Goal: Information Seeking & Learning: Learn about a topic

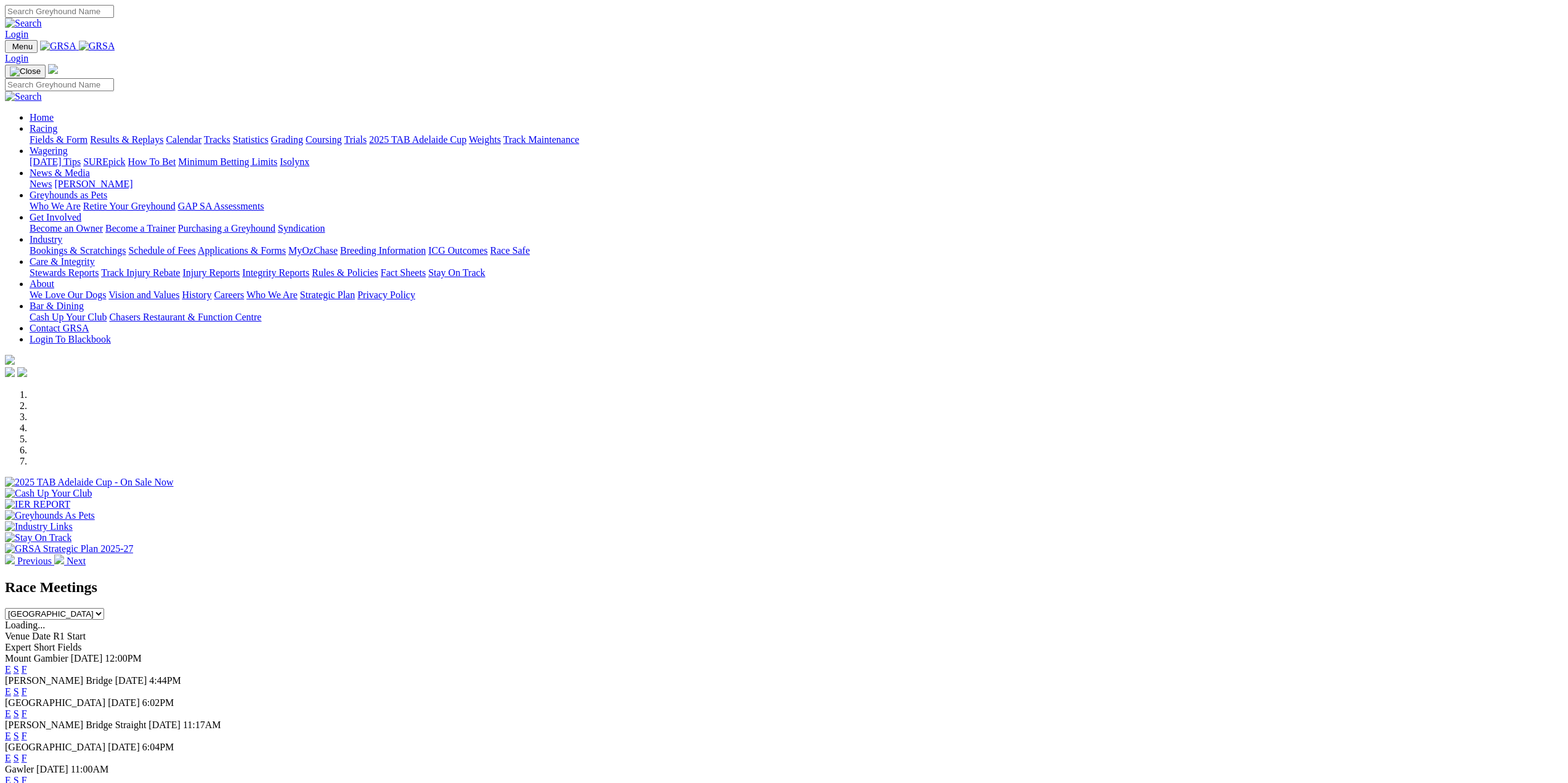
click at [88, 134] on link "Fields & Form" at bounding box center [58, 140] width 58 height 11
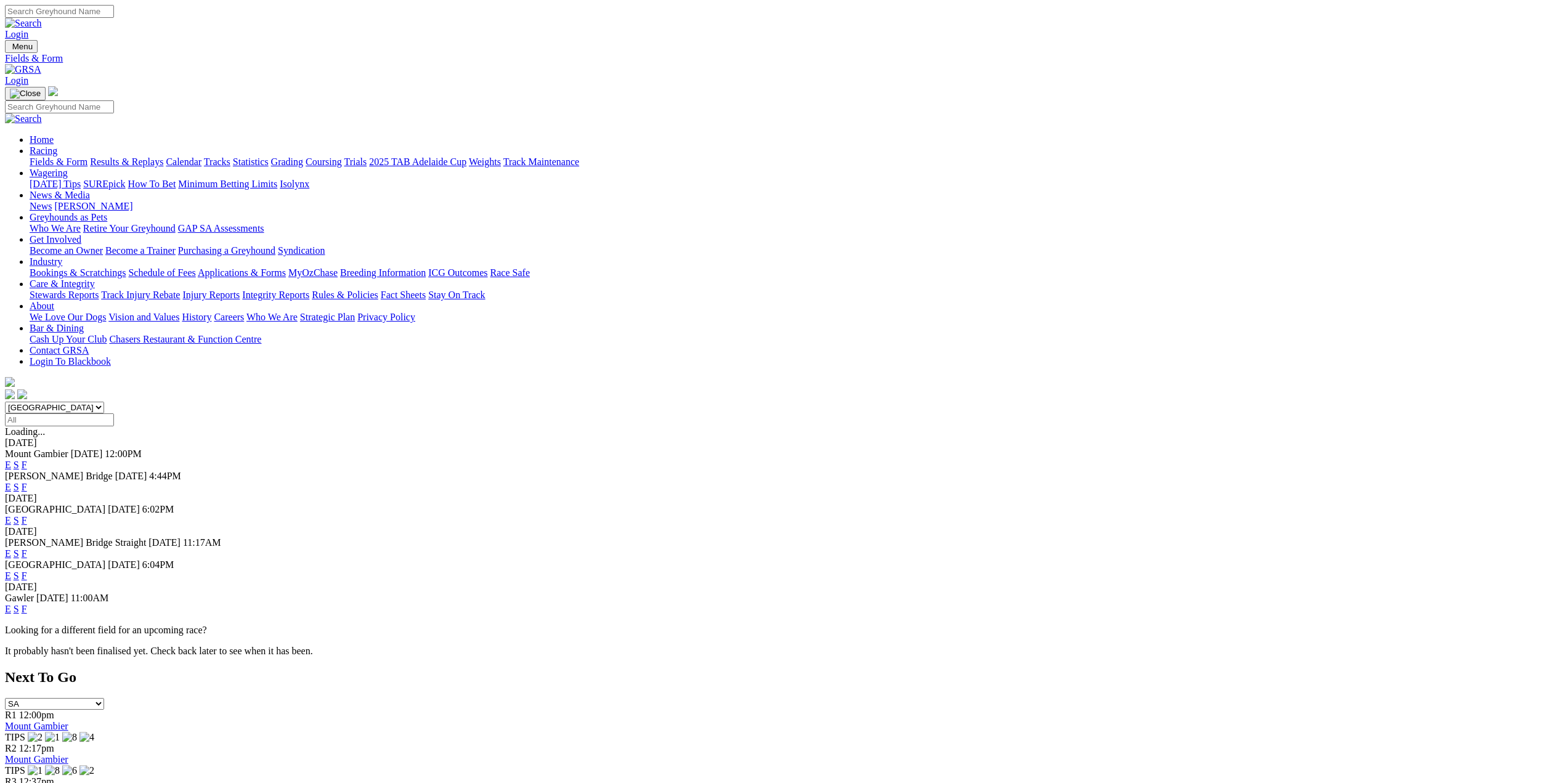
click at [104, 402] on select "South Australia New South Wales Northern Territory Queensland Tasmania Victoria…" at bounding box center [54, 408] width 99 height 12
select select "QLD"
click at [104, 402] on select "South Australia New South Wales Northern Territory Queensland Tasmania Victoria…" at bounding box center [54, 408] width 99 height 12
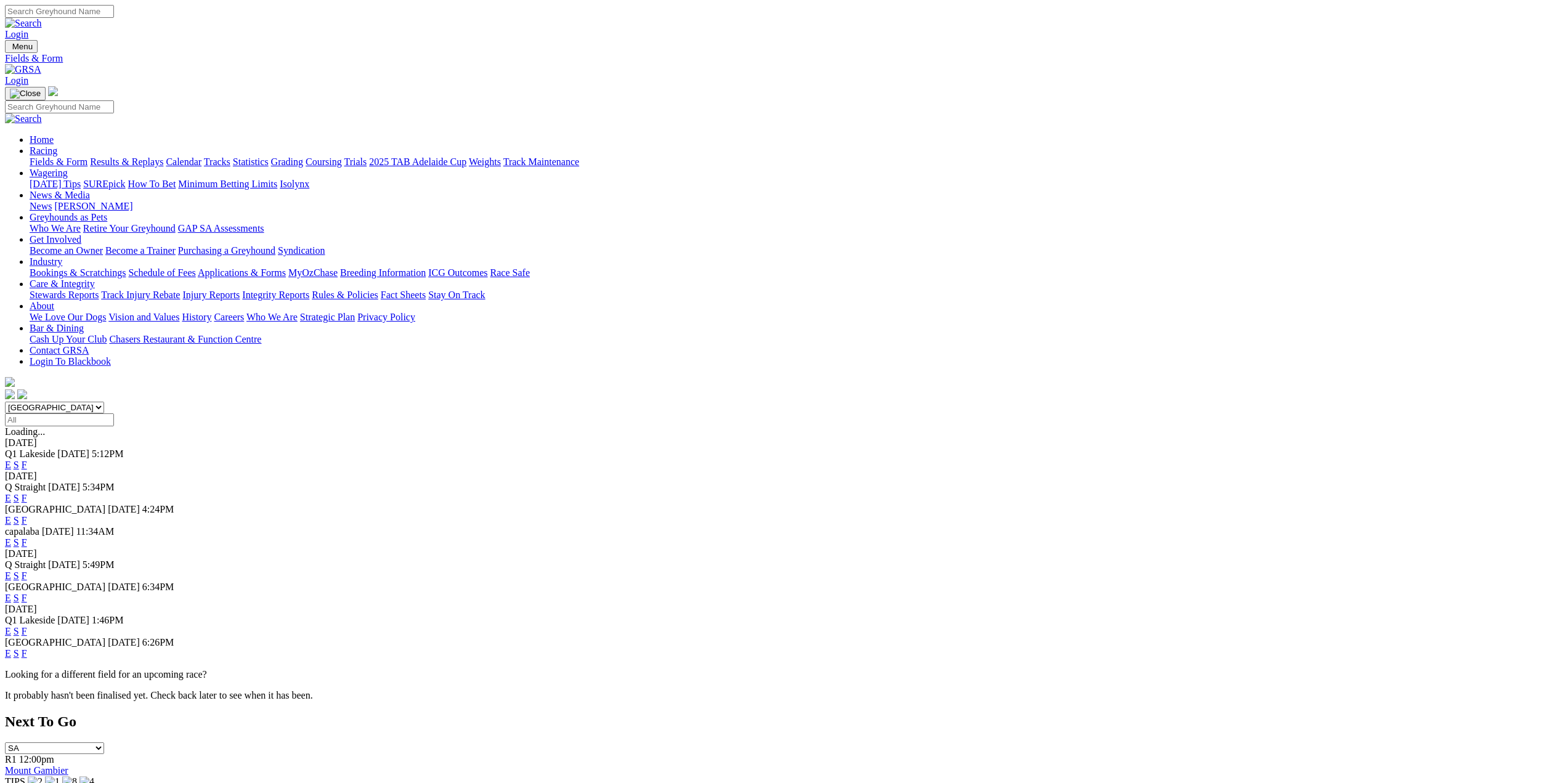
click at [11, 460] on link "E" at bounding box center [8, 465] width 6 height 11
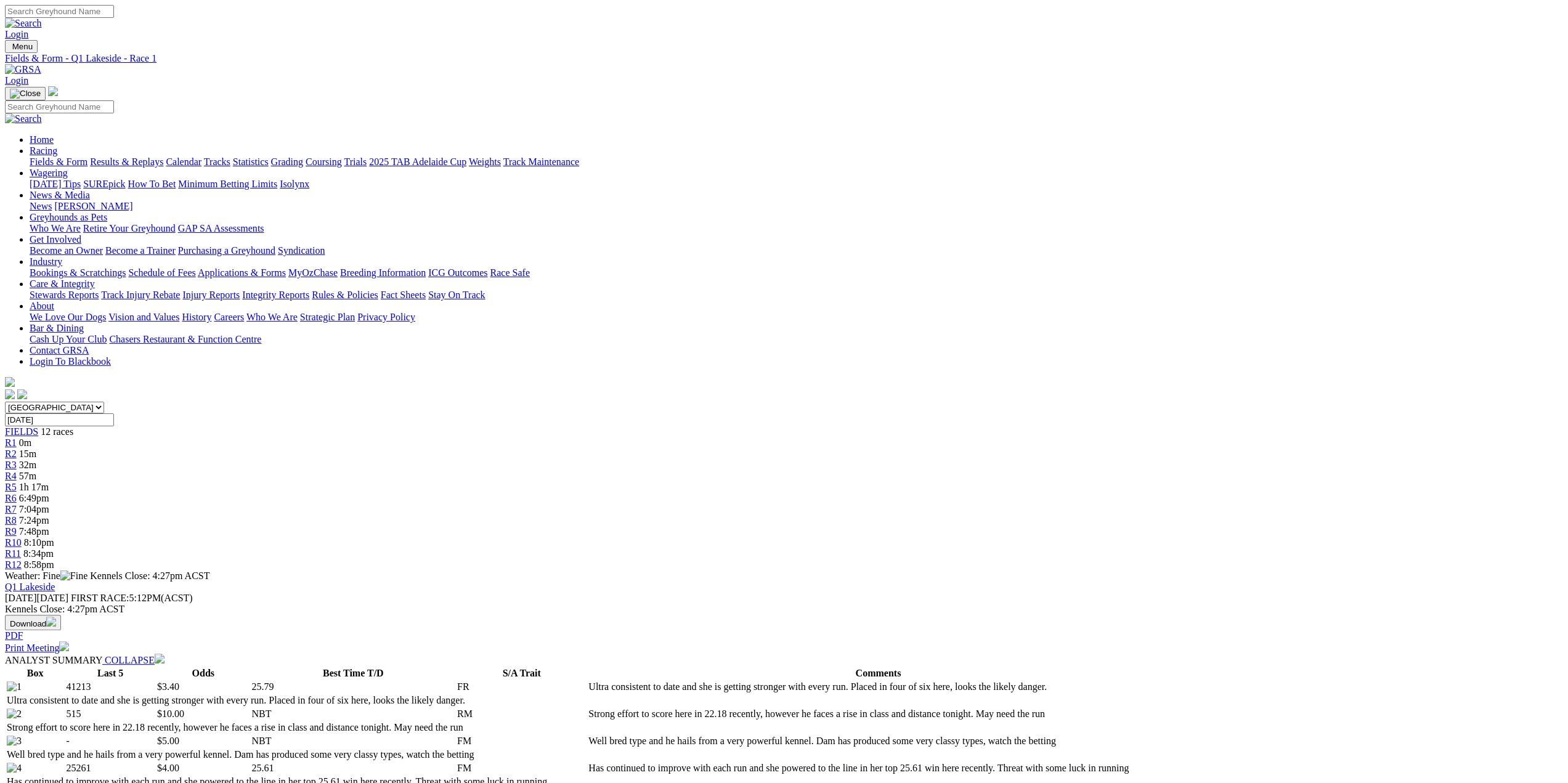
click at [36, 470] on span "57m" at bounding box center [27, 476] width 17 height 11
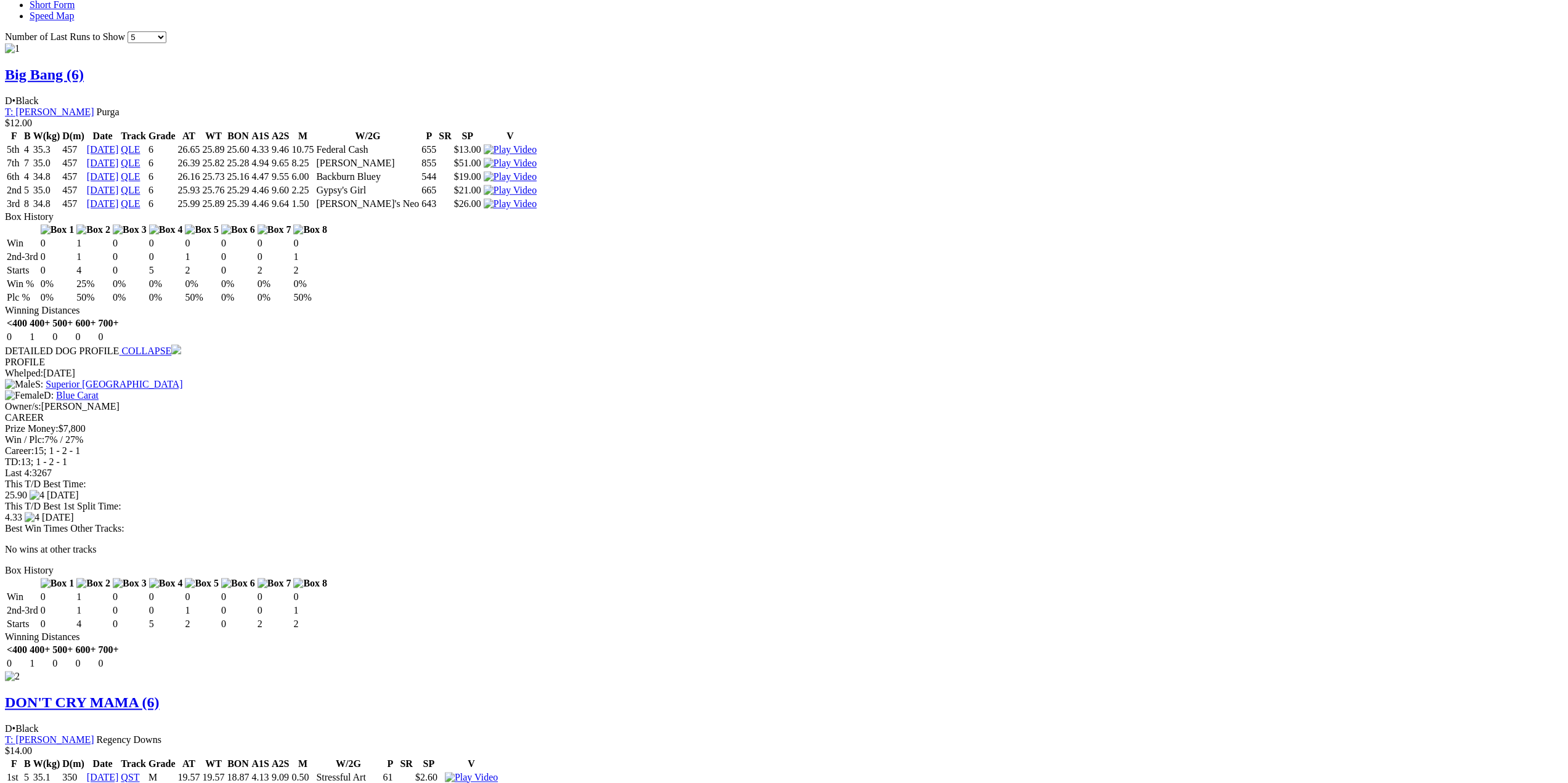
scroll to position [1293, 0]
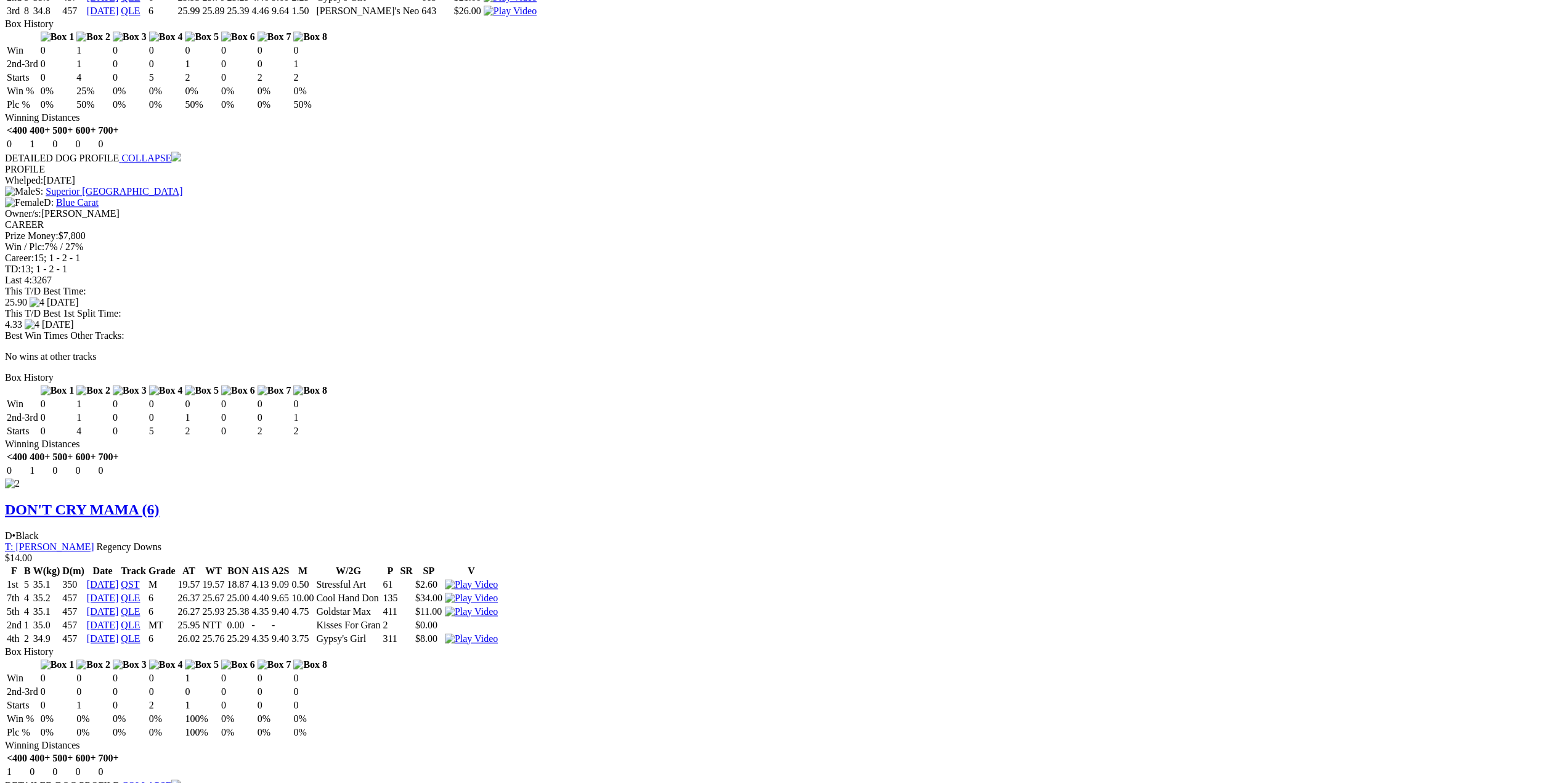
scroll to position [1355, 0]
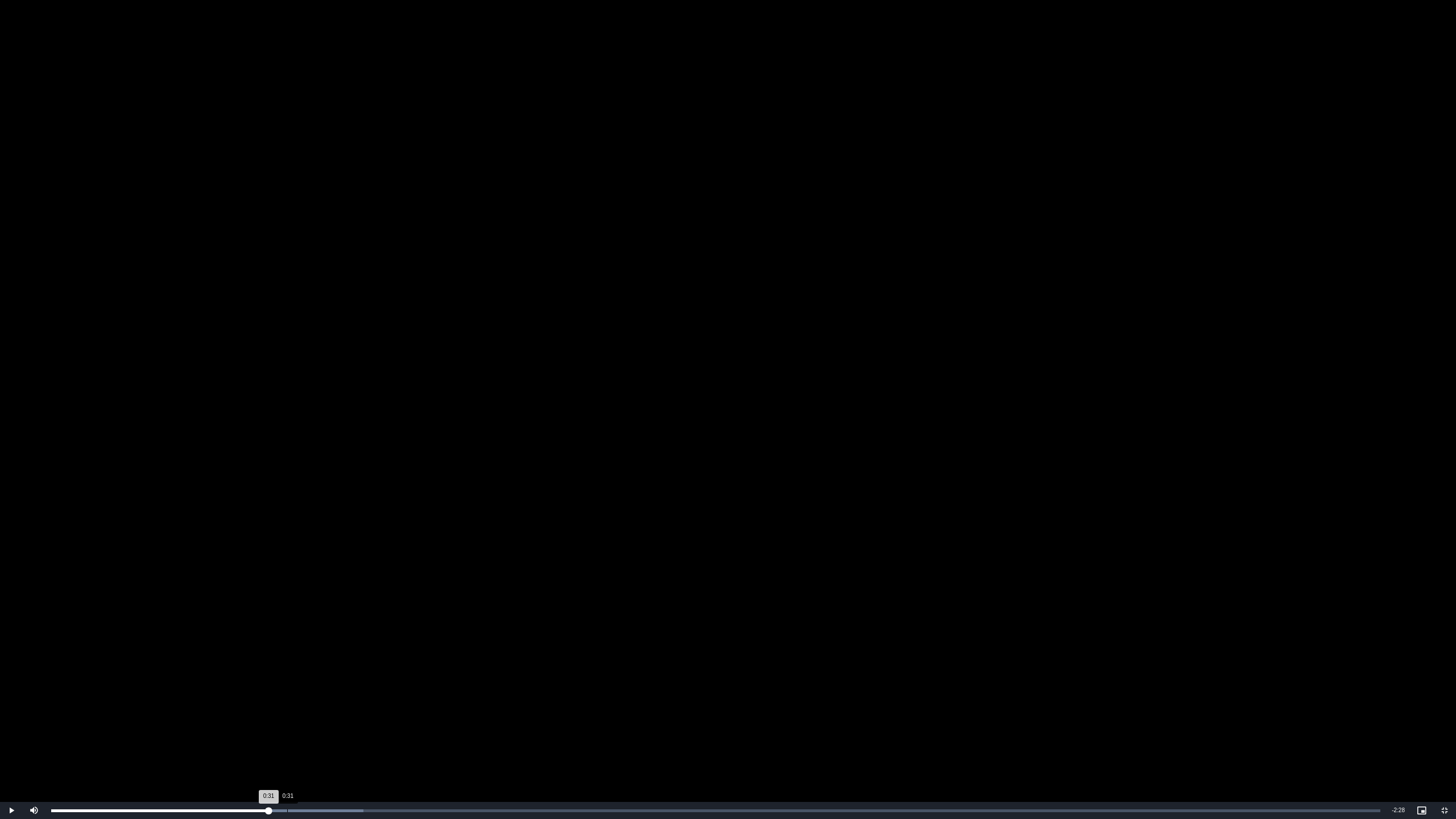
click at [287, 722] on div "Loaded : 23.49% 0:31 0:31" at bounding box center [715, 810] width 1340 height 17
click at [300, 722] on div "Loaded : 23.49% 0:33 0:32" at bounding box center [715, 810] width 1340 height 17
click at [313, 722] on div "Loaded : 26.84% 0:35 0:33" at bounding box center [715, 810] width 1340 height 17
click at [346, 722] on div "Loaded : 26.84% 0:39 0:35" at bounding box center [715, 810] width 1340 height 17
click at [330, 722] on div "Loaded : 30.20% 0:37 0:40" at bounding box center [715, 810] width 1340 height 17
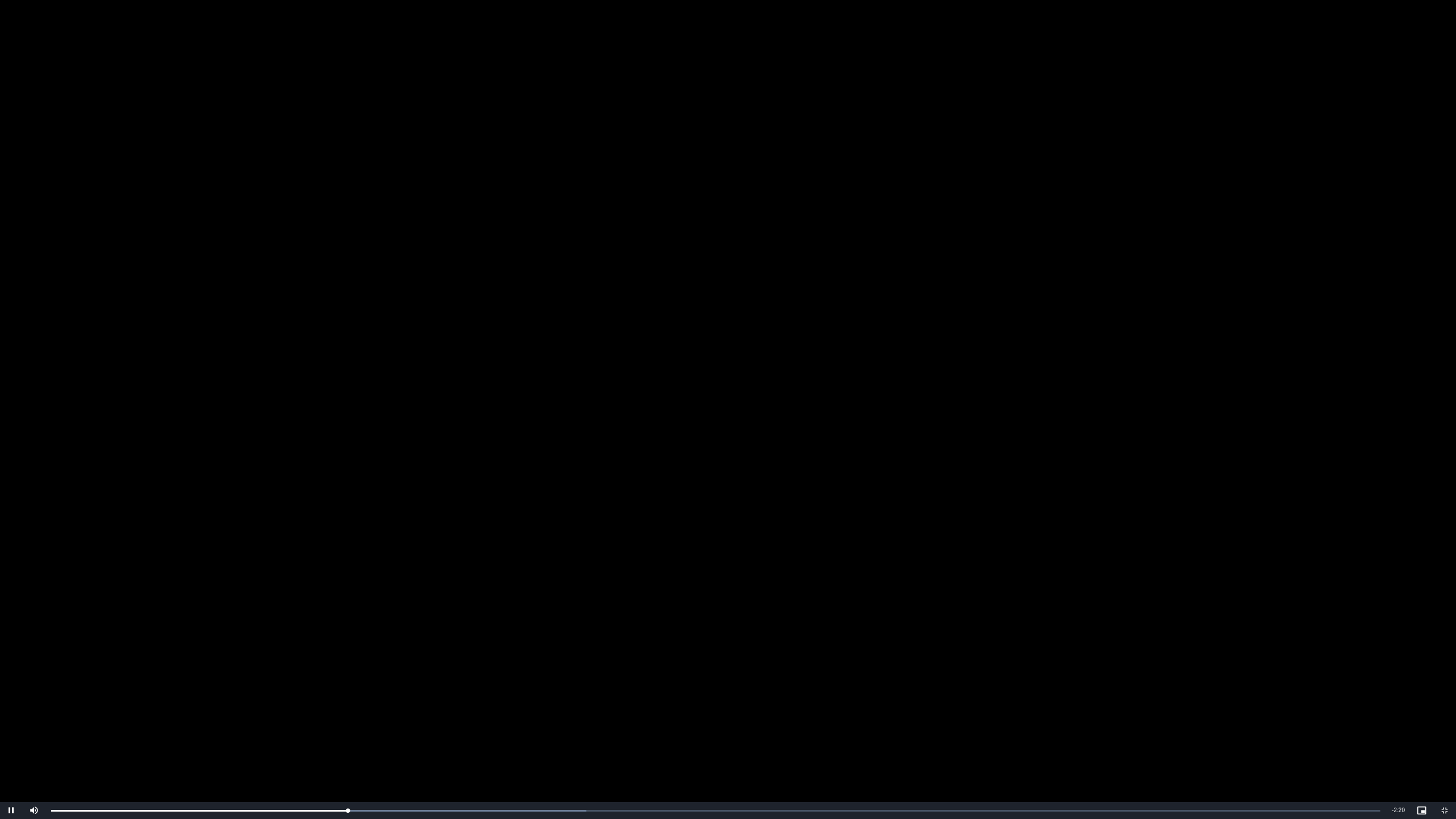
click at [391, 434] on video "To view this video please enable JavaScript, and consider upgrading to a web br…" at bounding box center [728, 409] width 1456 height 819
click at [576, 574] on video "To view this video please enable JavaScript, and consider upgrading to a web br…" at bounding box center [728, 409] width 1456 height 819
click at [1446, 722] on span "Video Player" at bounding box center [1444, 811] width 23 height 0
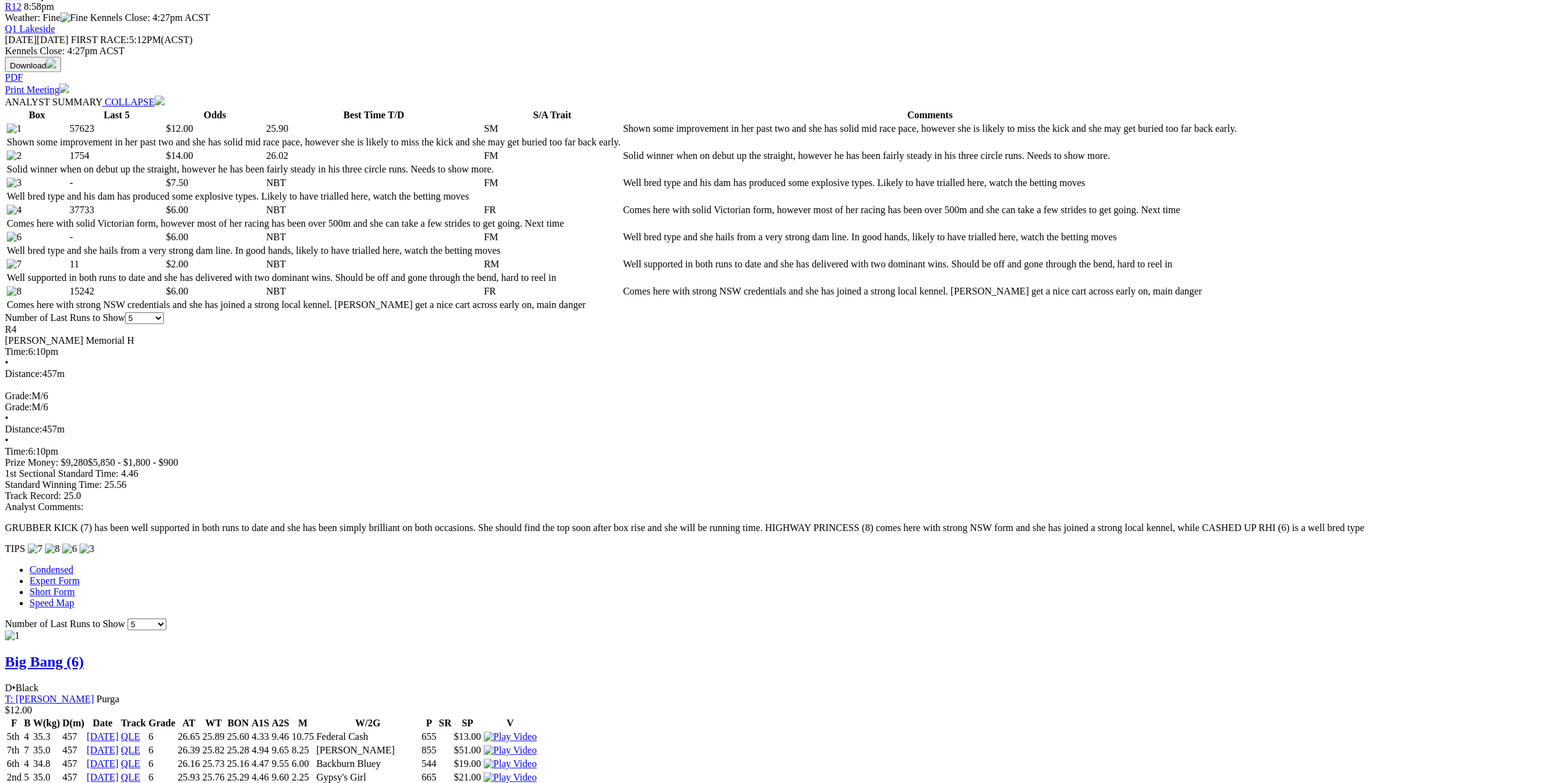
scroll to position [0, 0]
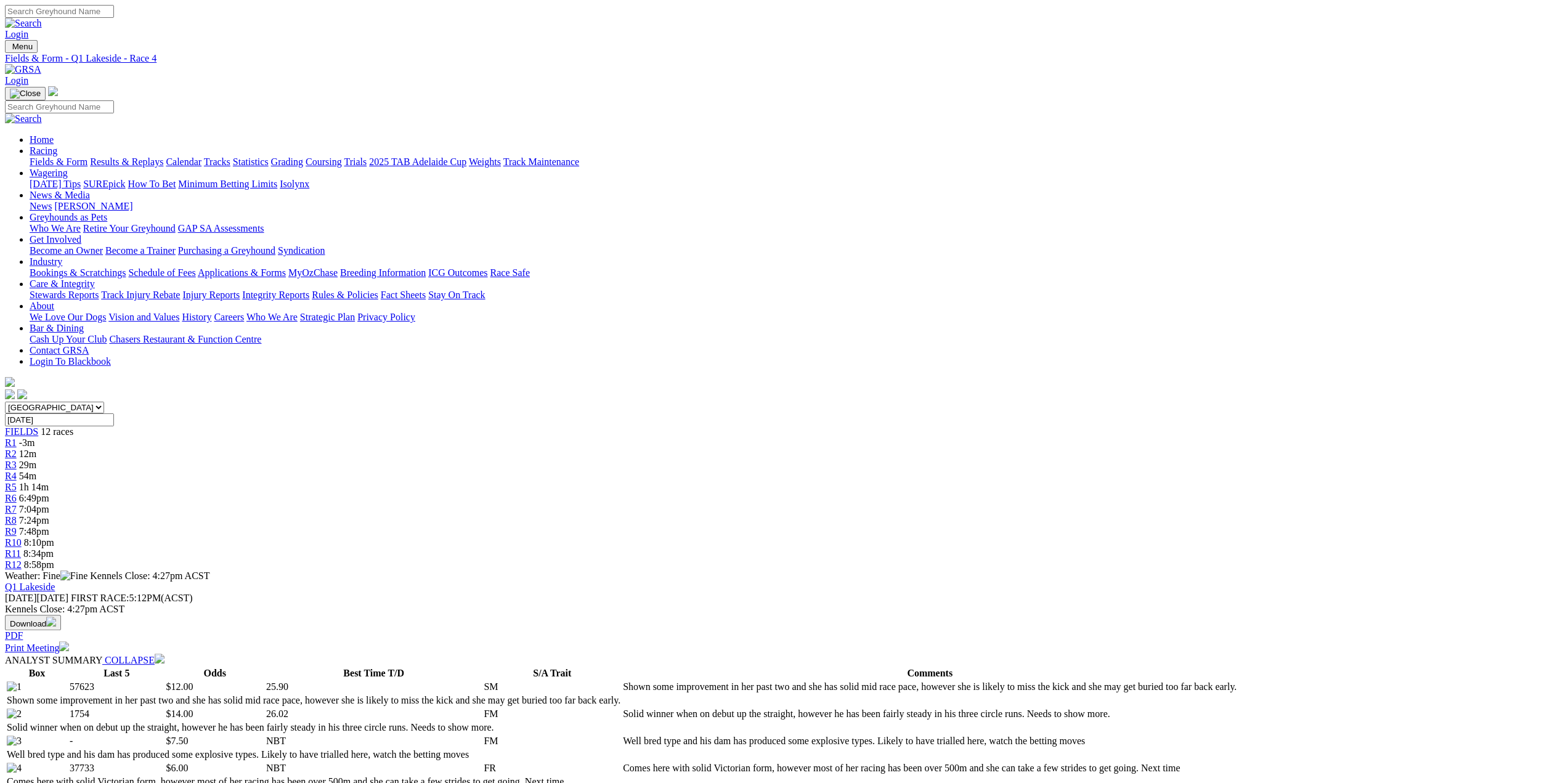
click at [17, 493] on span "R6" at bounding box center [11, 498] width 12 height 11
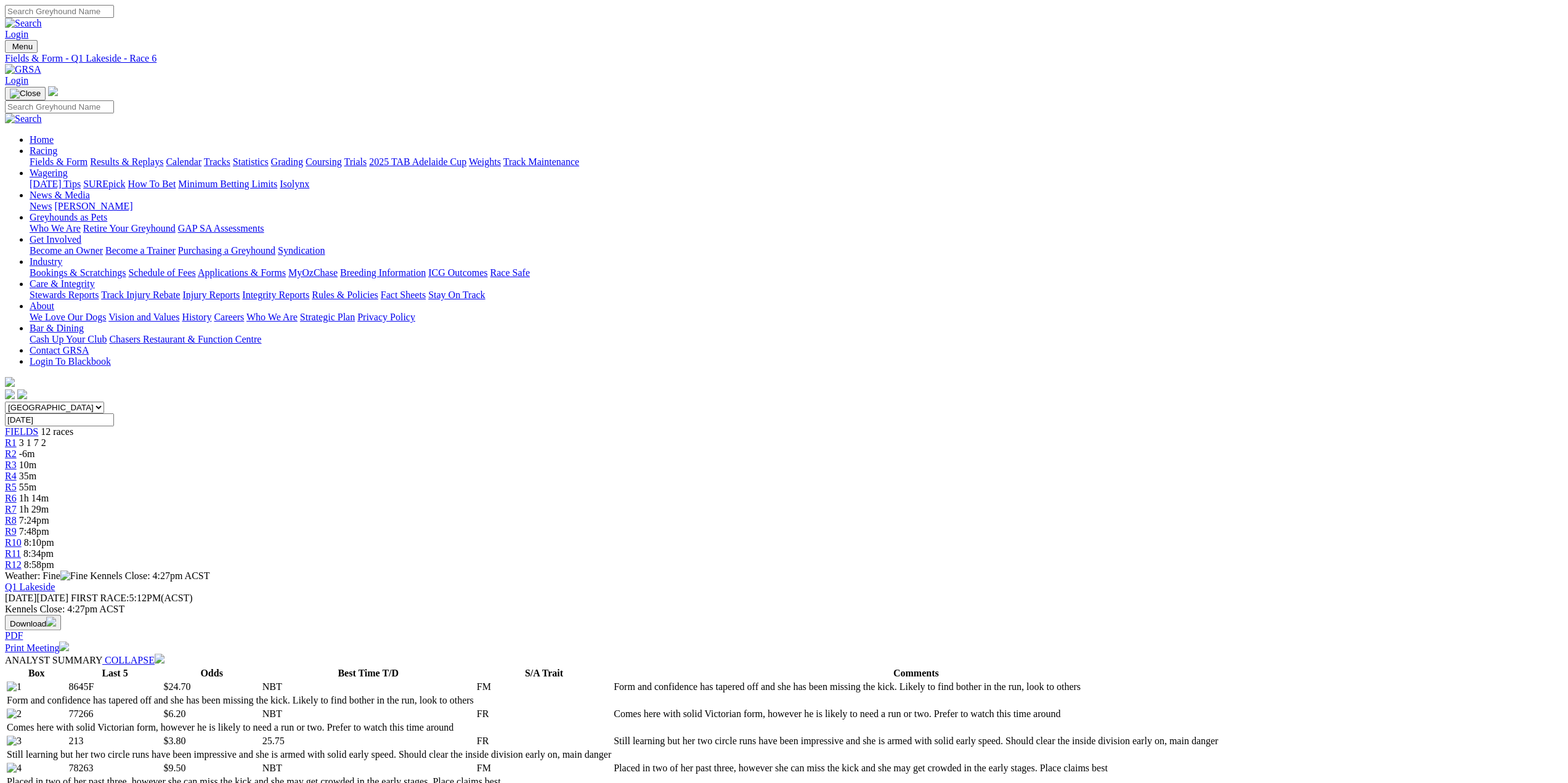
click at [35, 449] on span "-6m" at bounding box center [26, 454] width 16 height 11
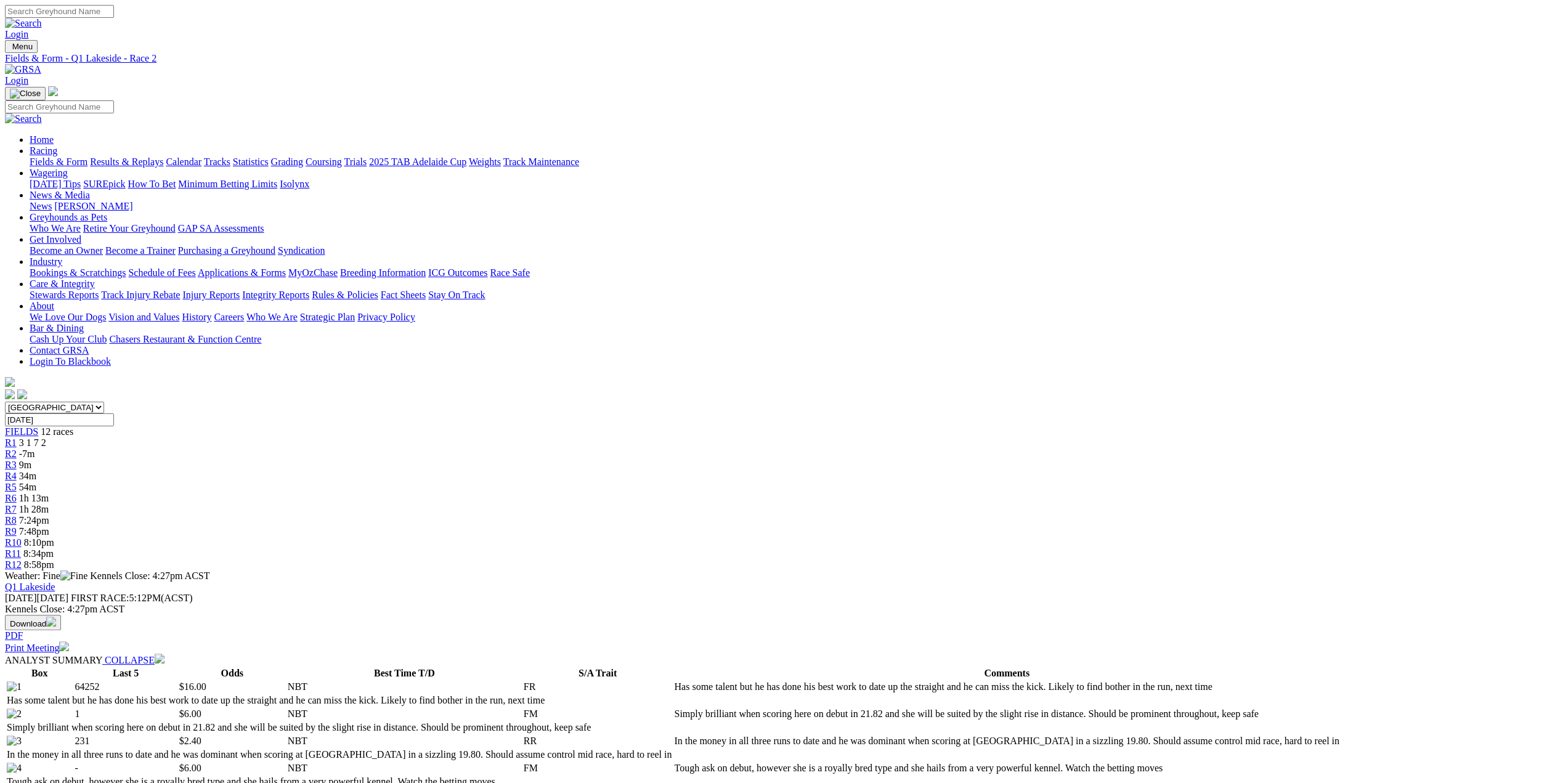
drag, startPoint x: 496, startPoint y: 196, endPoint x: 458, endPoint y: 248, distance: 64.4
click at [46, 437] on span "3 1 7 2" at bounding box center [32, 442] width 27 height 11
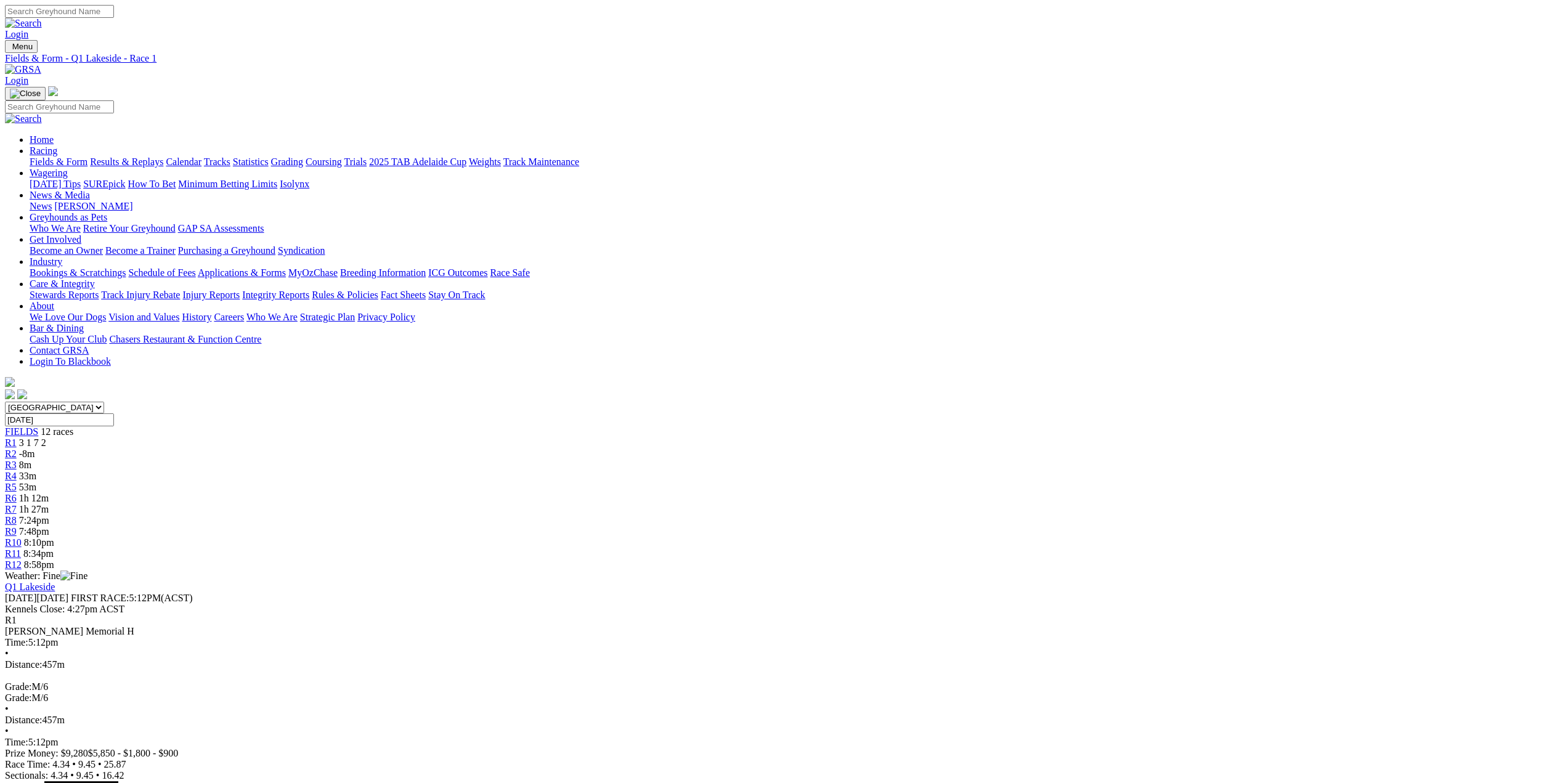
click at [609, 460] on div "R3 8m" at bounding box center [784, 465] width 1558 height 11
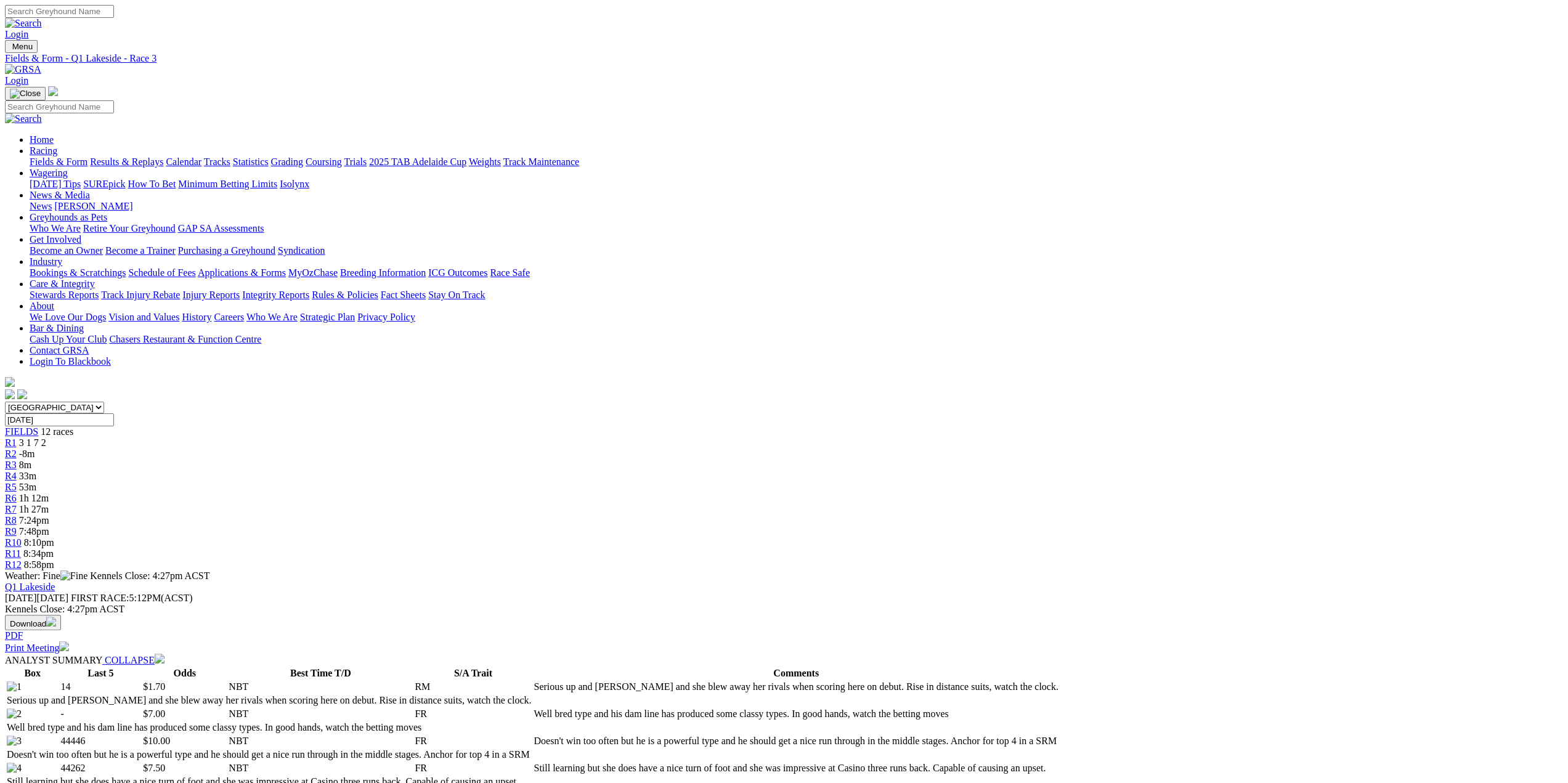
click at [570, 449] on div "R2 -8m" at bounding box center [784, 454] width 1558 height 11
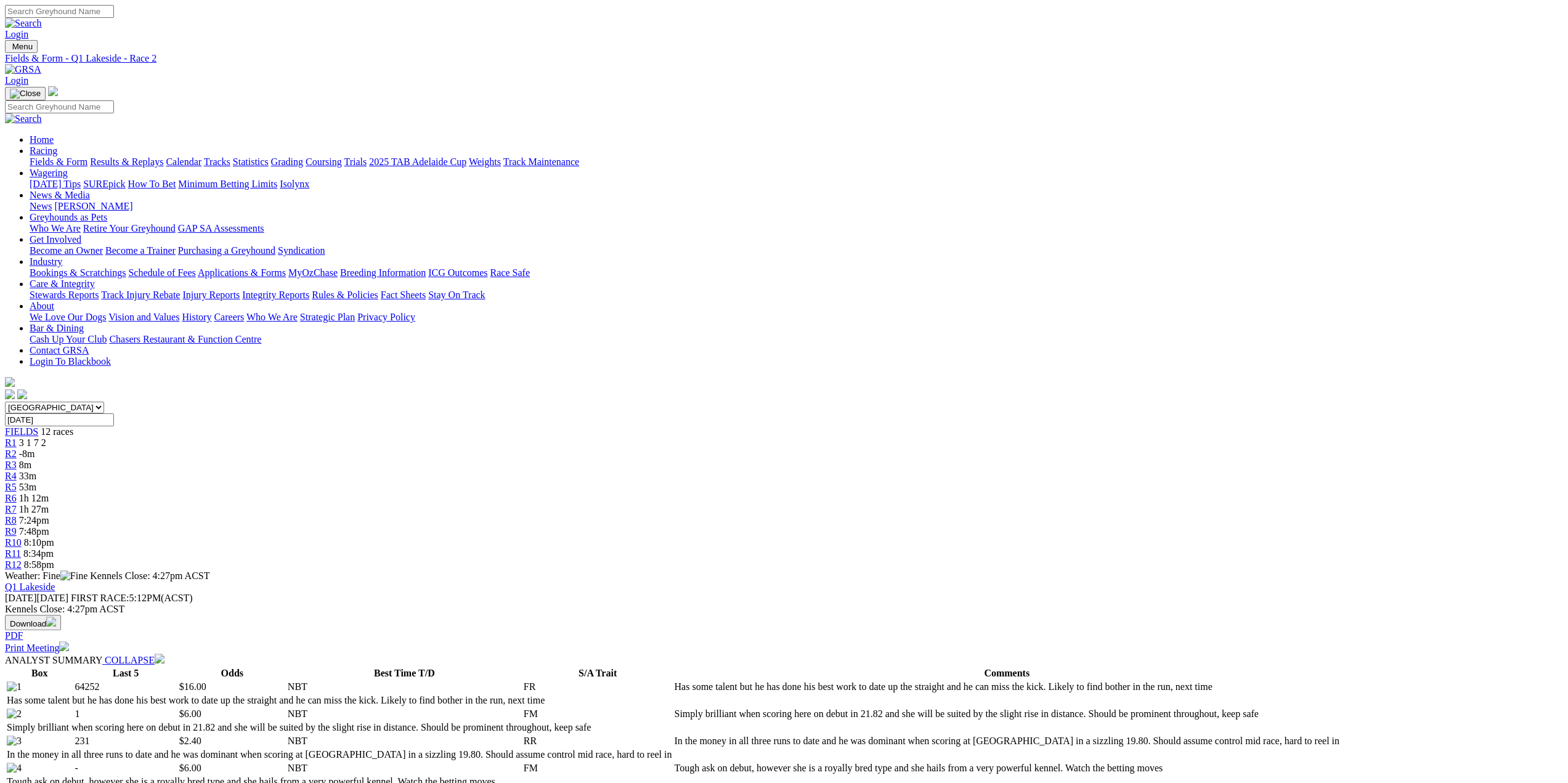
click at [17, 460] on span "R3" at bounding box center [11, 465] width 12 height 11
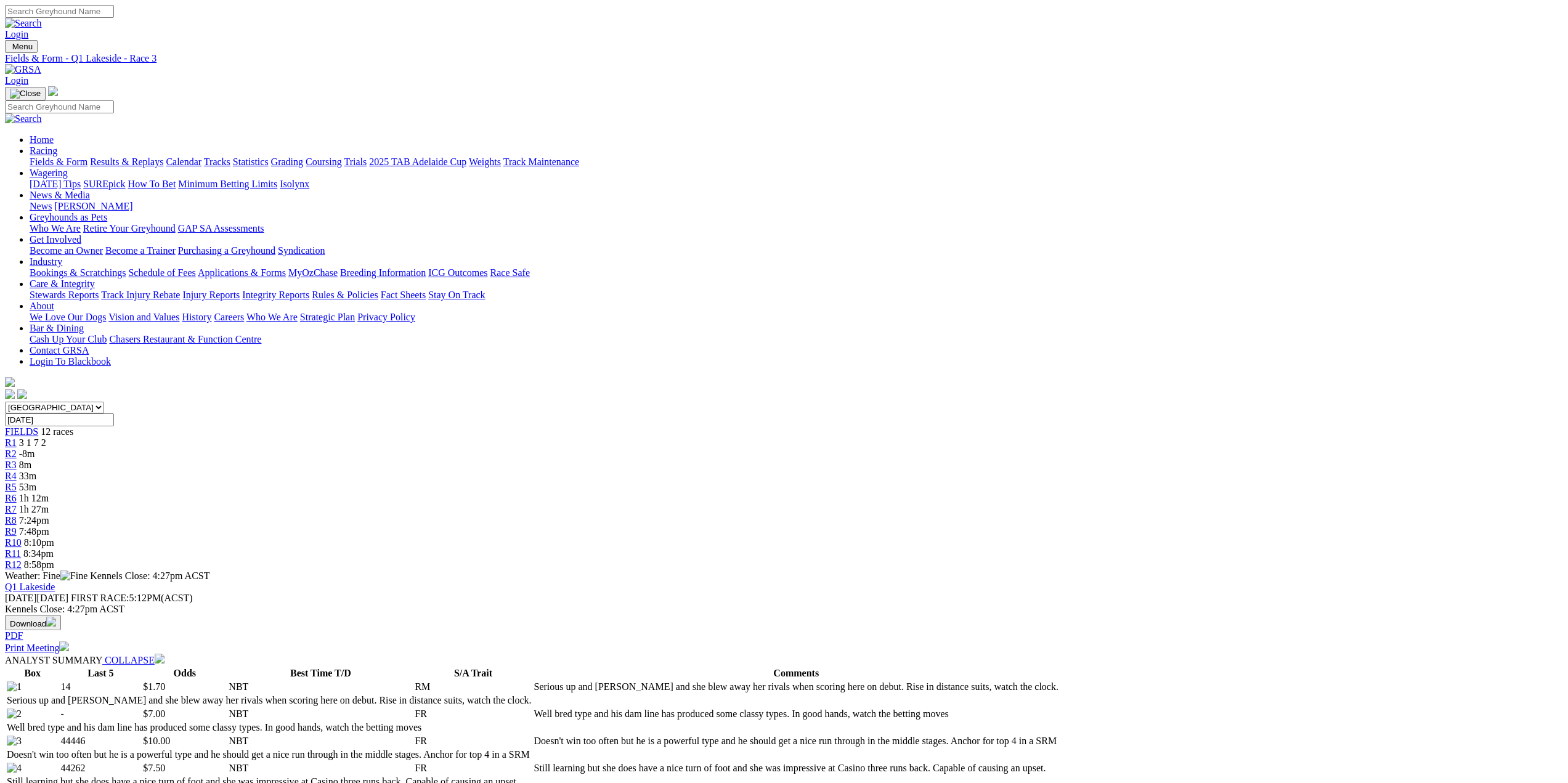
click at [17, 470] on link "R4" at bounding box center [11, 476] width 12 height 11
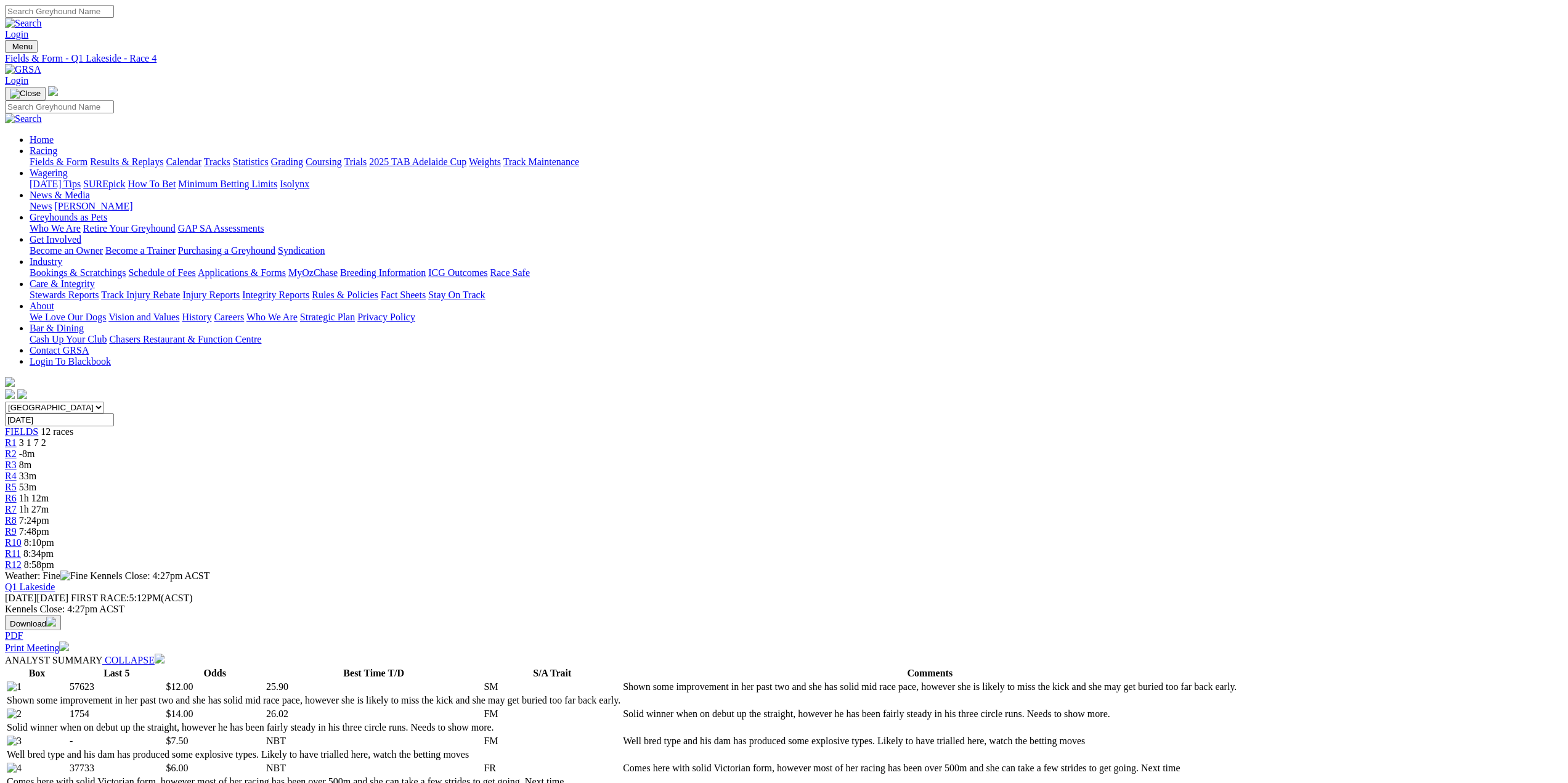
drag, startPoint x: 604, startPoint y: 192, endPoint x: 503, endPoint y: 223, distance: 105.7
click at [604, 460] on div "R3 8m" at bounding box center [784, 465] width 1558 height 11
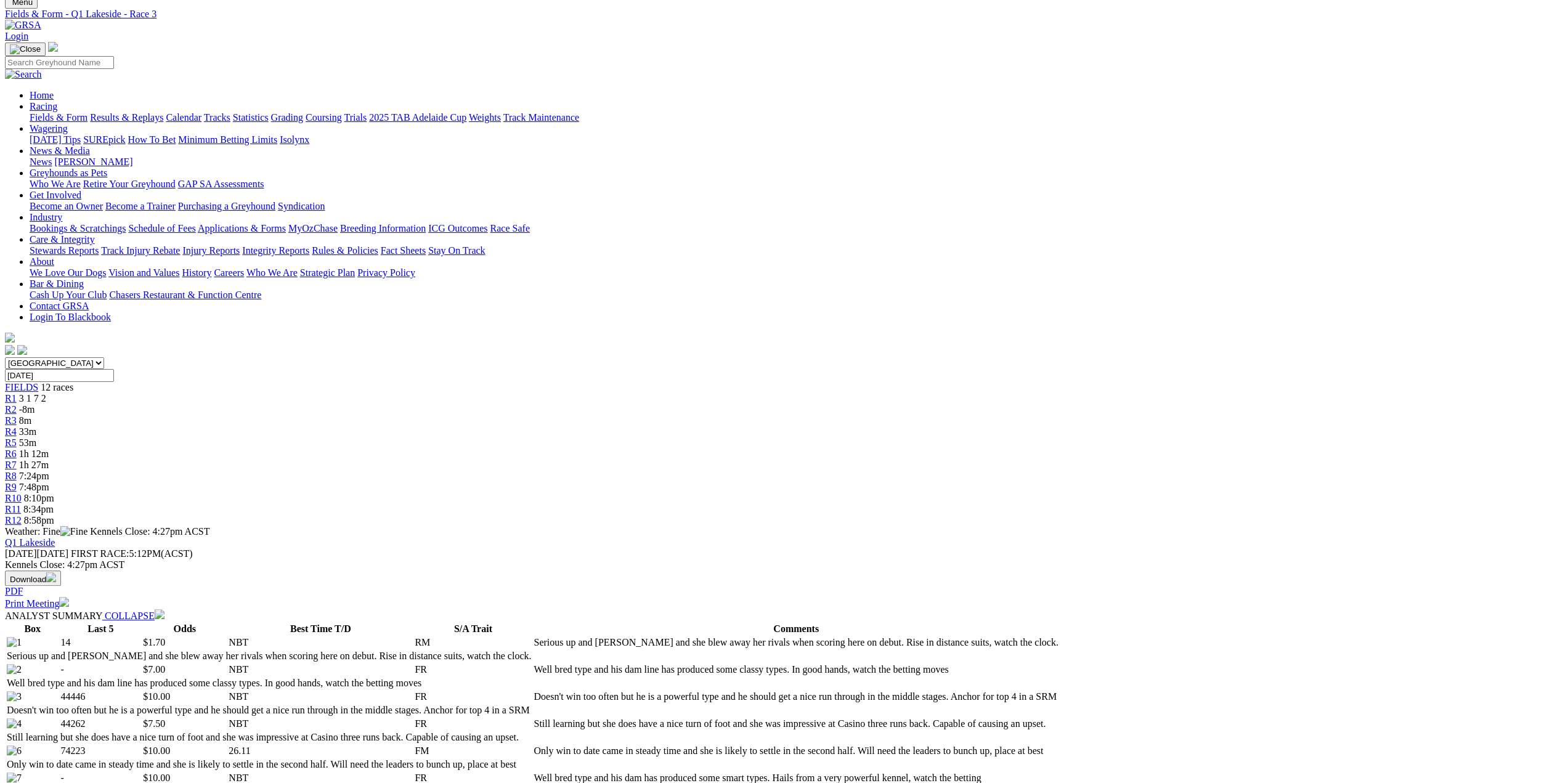
scroll to position [62, 0]
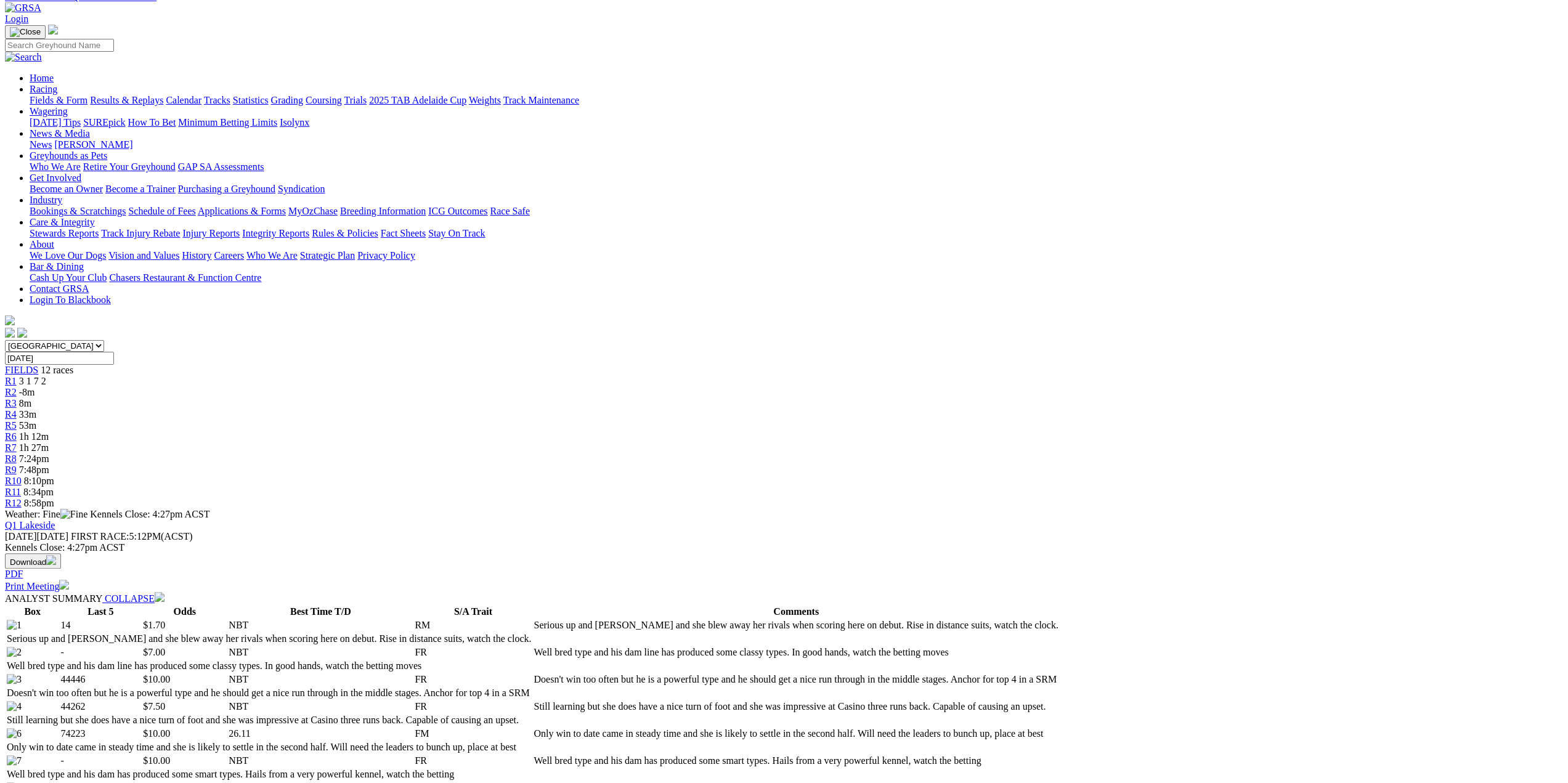
click at [661, 409] on div "R4 33m" at bounding box center [784, 415] width 1558 height 11
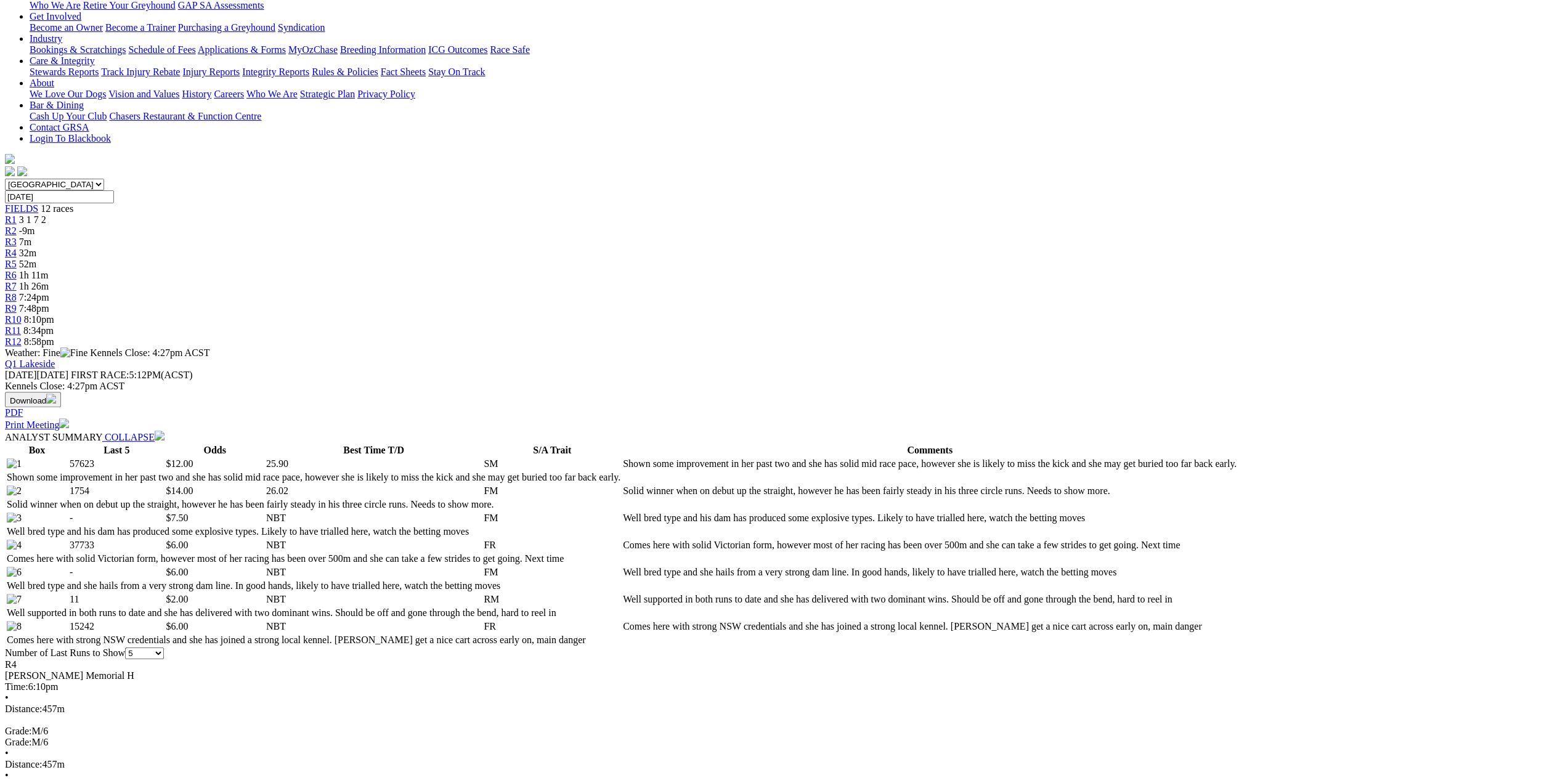
scroll to position [123, 0]
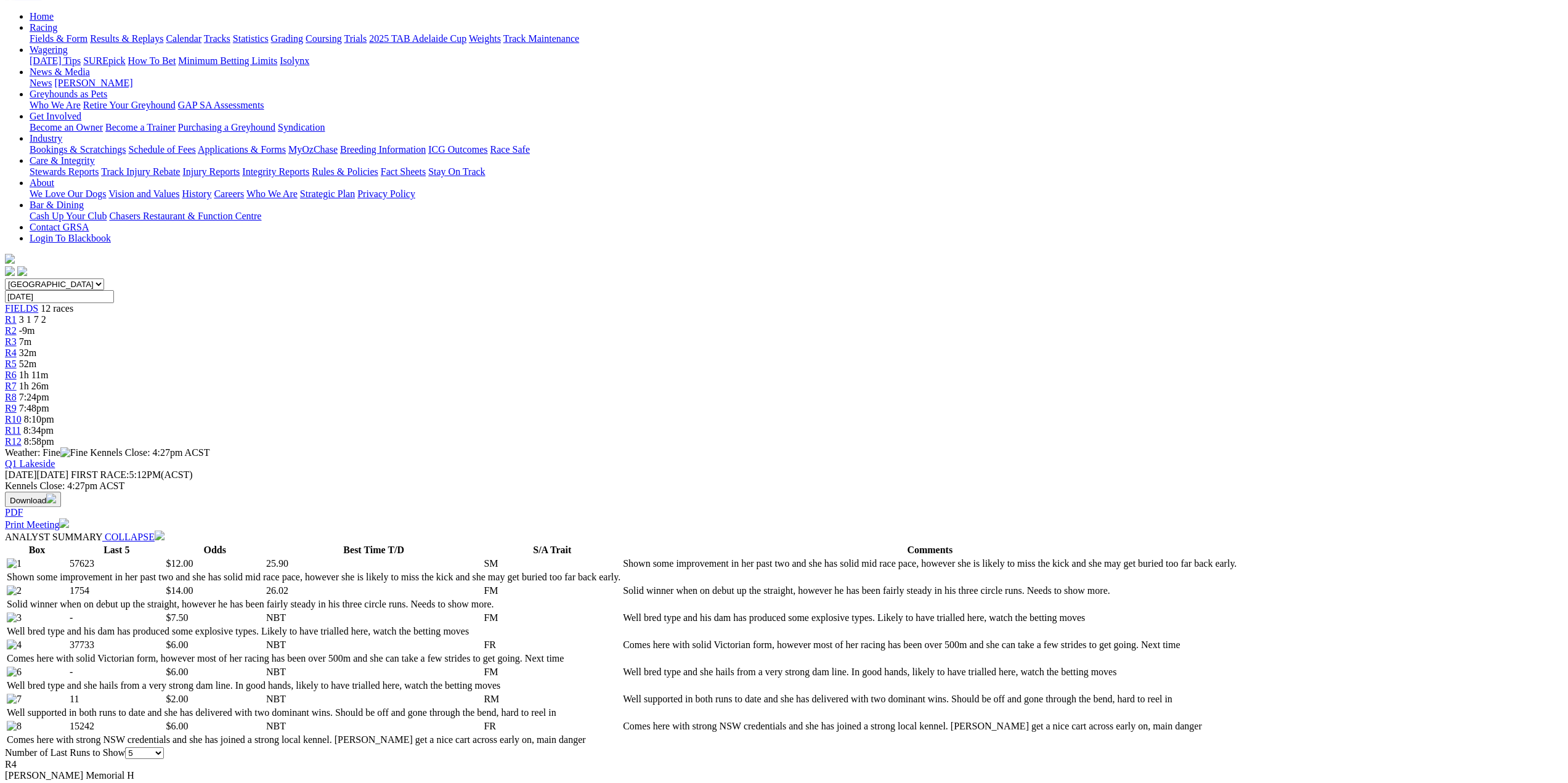
click at [32, 336] on span "7m" at bounding box center [25, 341] width 12 height 11
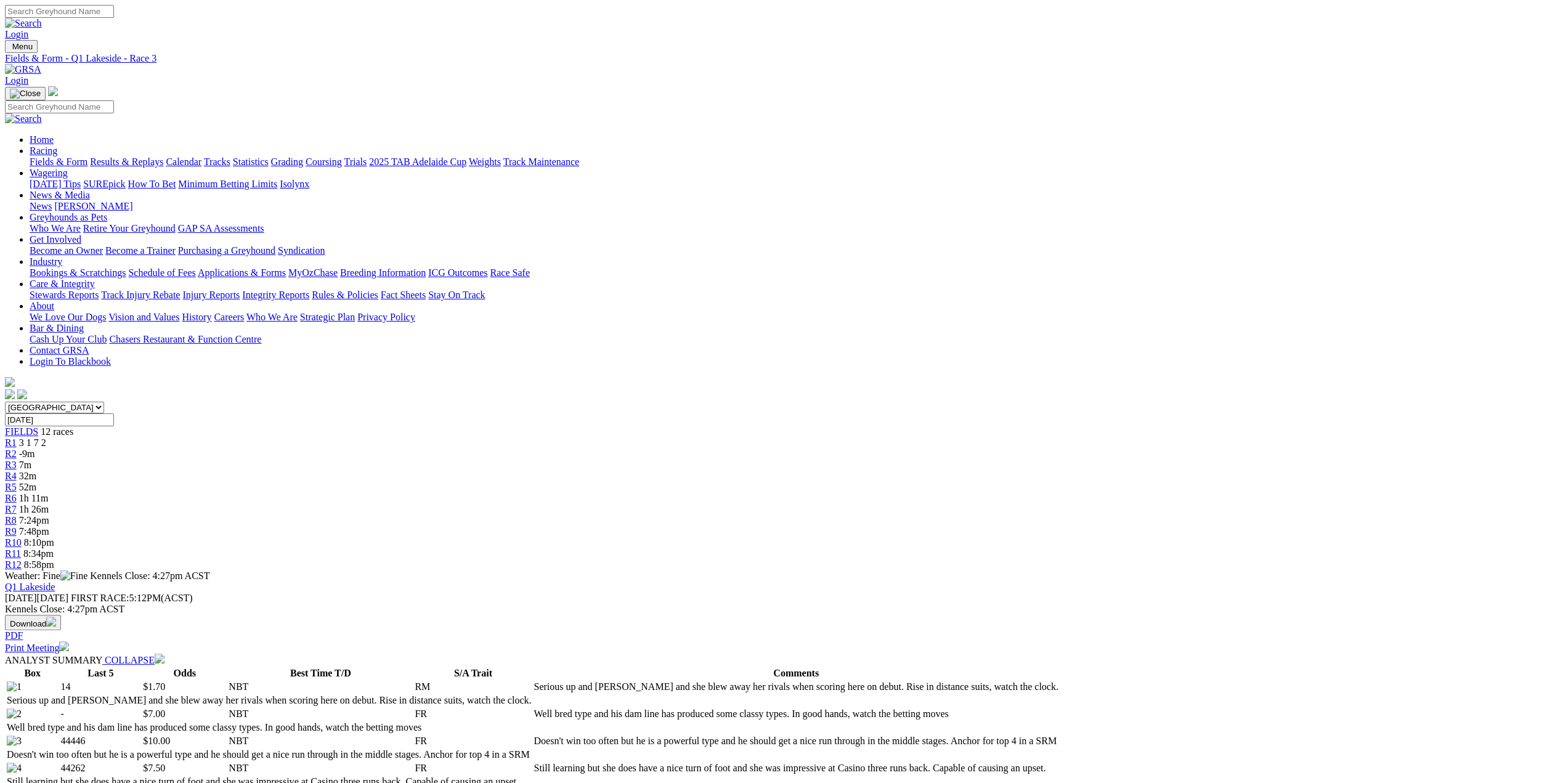
click at [17, 470] on link "R4" at bounding box center [11, 476] width 12 height 11
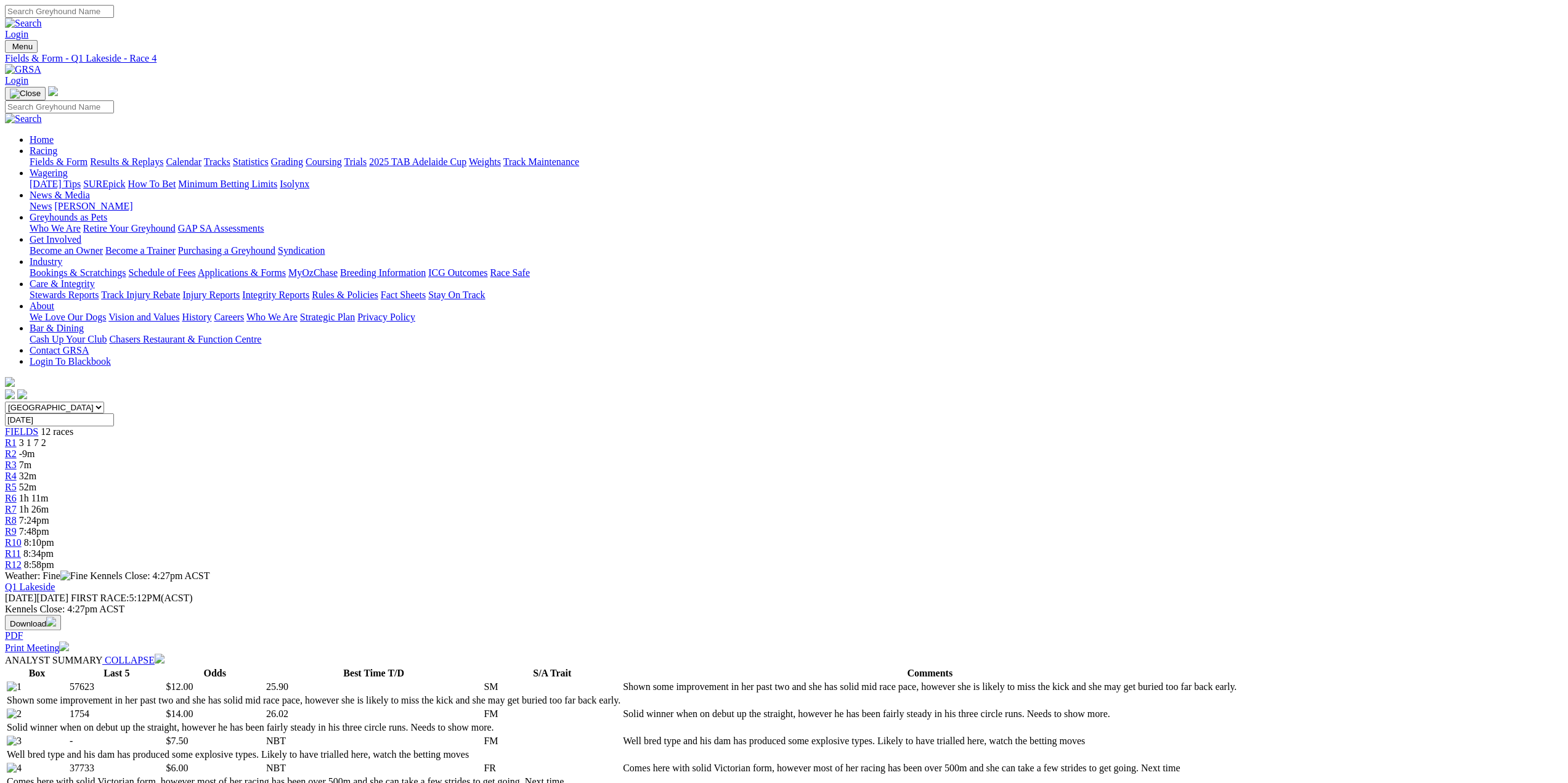
click at [611, 460] on div "R3 7m" at bounding box center [784, 465] width 1558 height 11
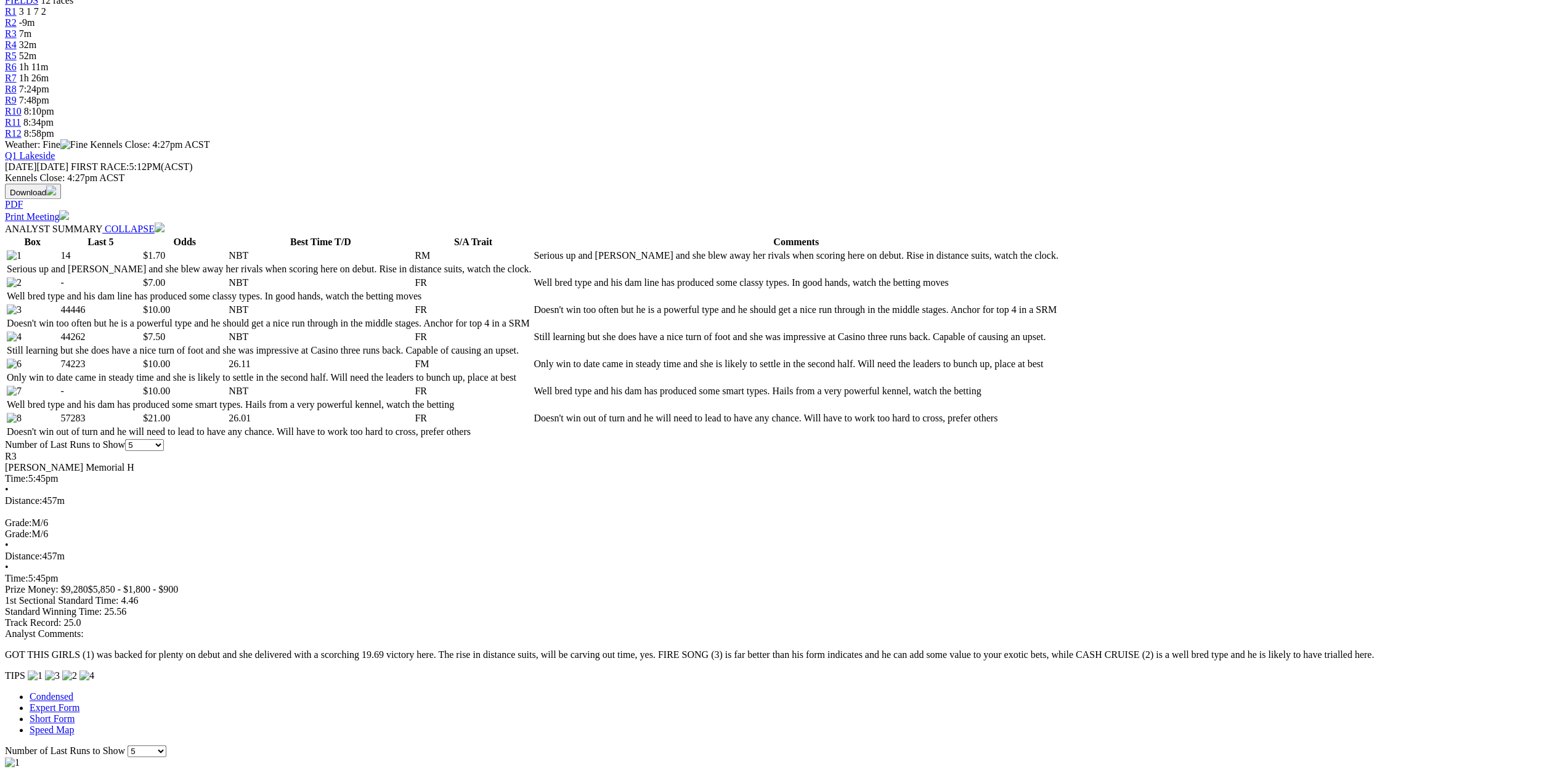
scroll to position [123, 0]
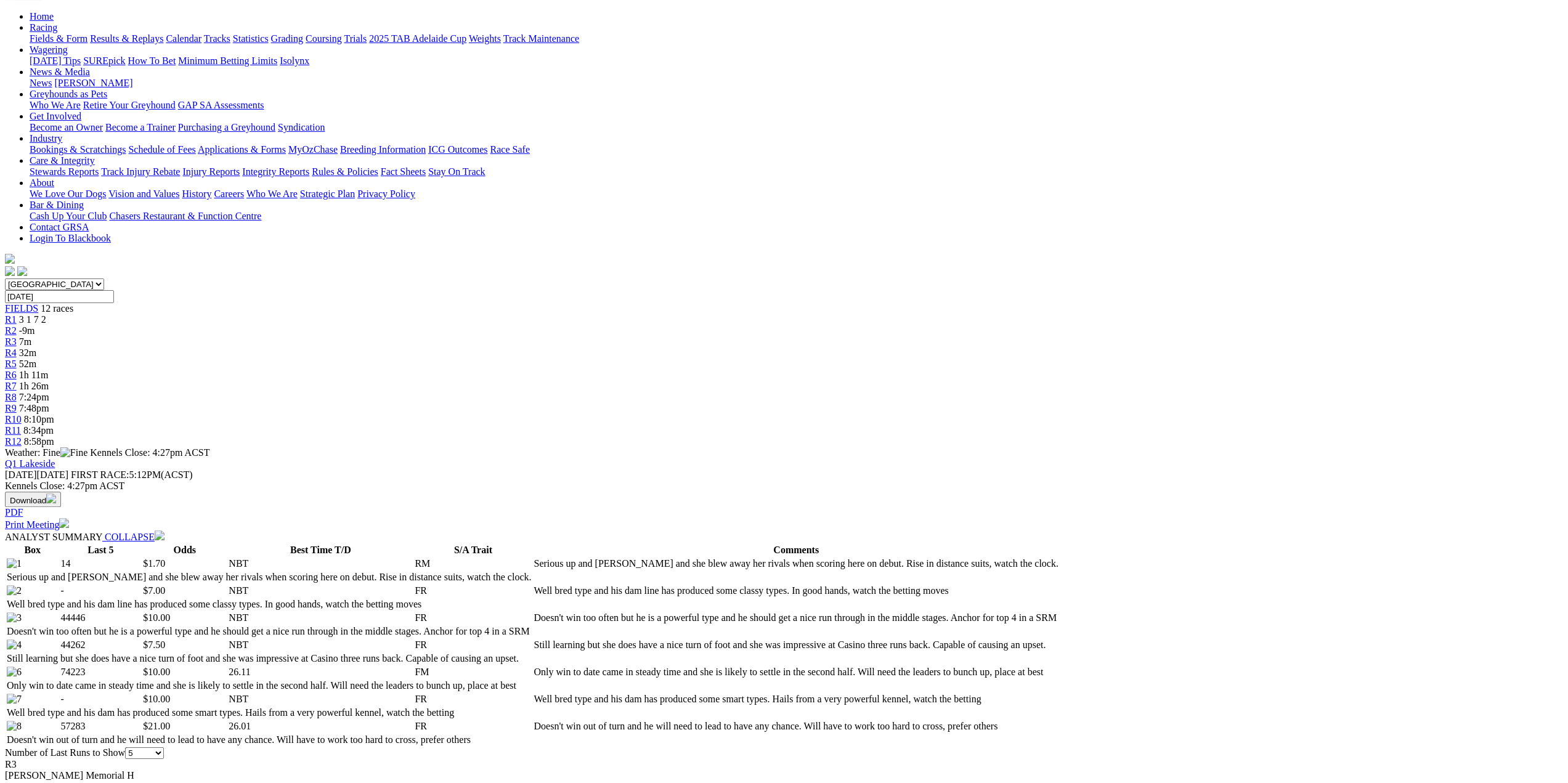
click at [17, 369] on span "R6" at bounding box center [11, 375] width 12 height 11
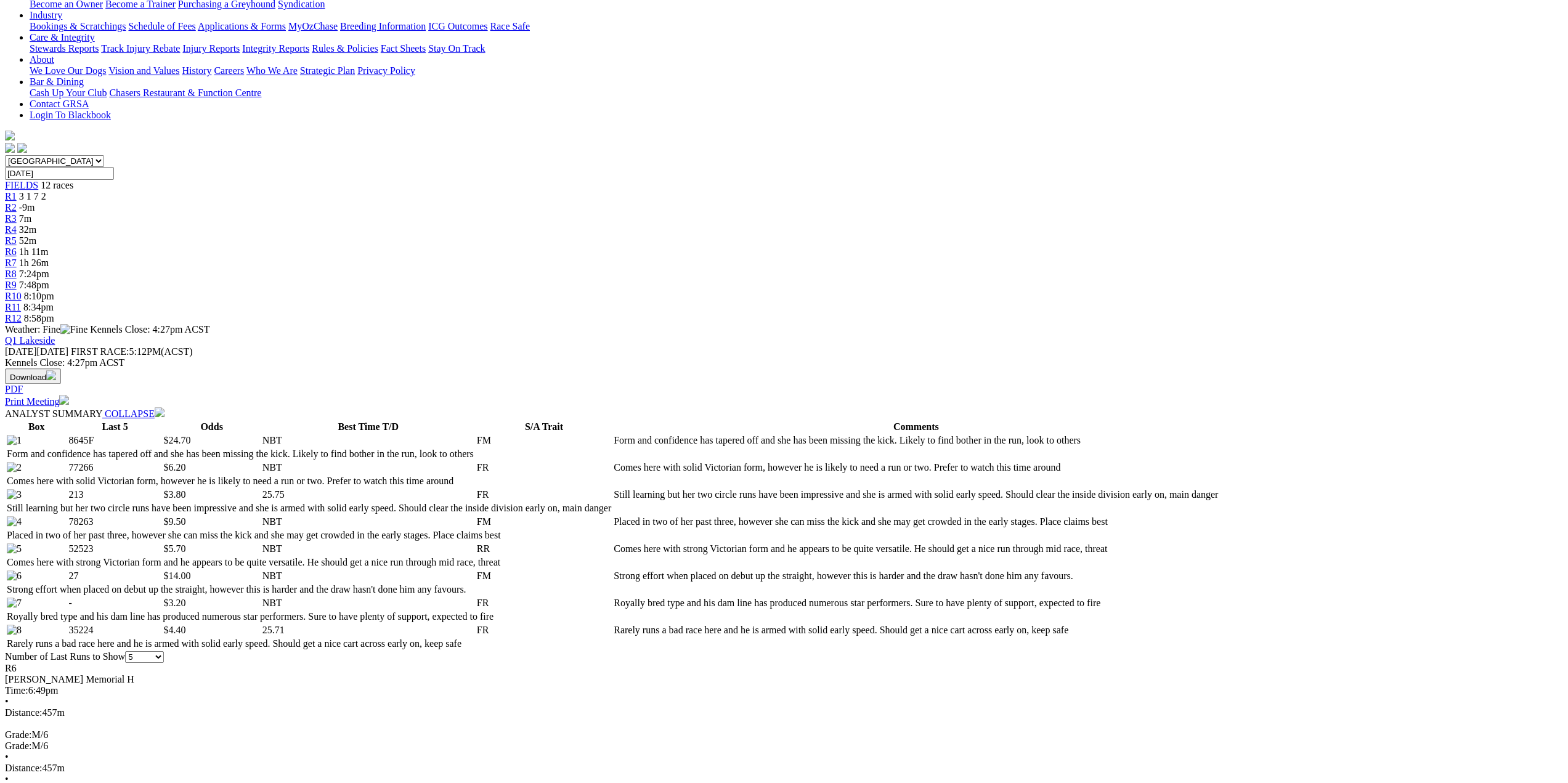
scroll to position [123, 0]
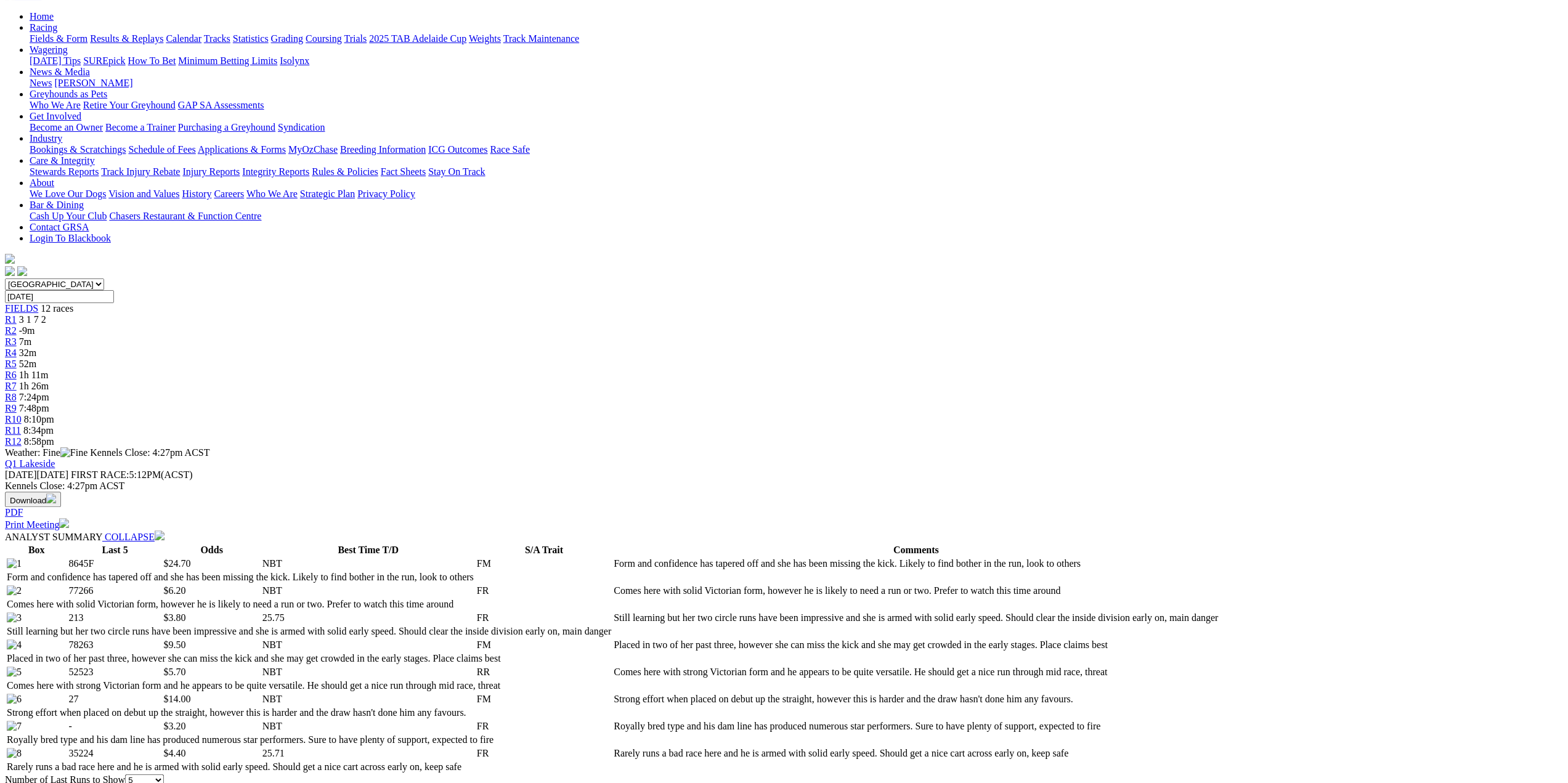
click at [49, 392] on span "7:24pm" at bounding box center [34, 397] width 30 height 11
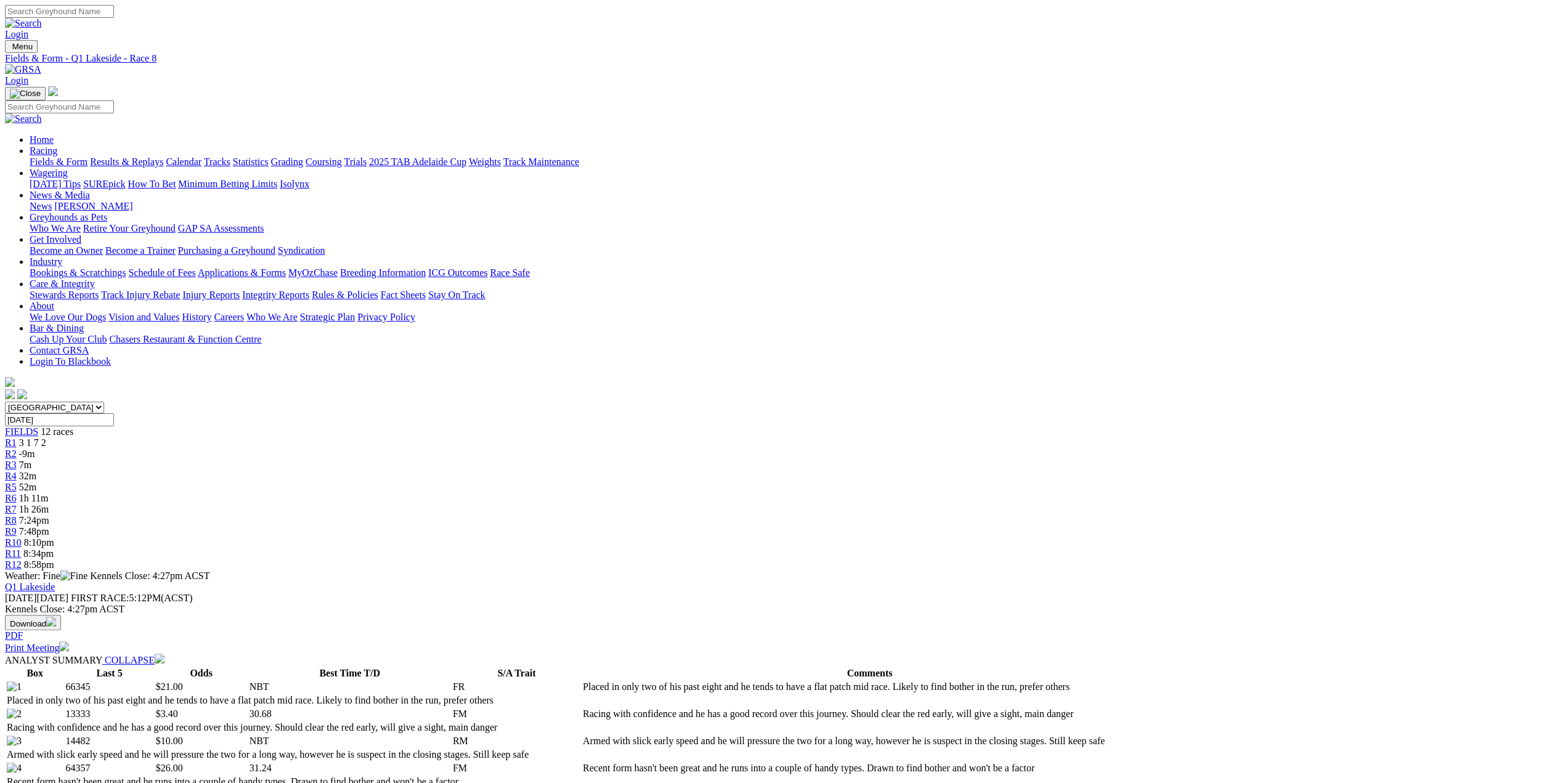
click at [17, 482] on span "R5" at bounding box center [11, 487] width 12 height 11
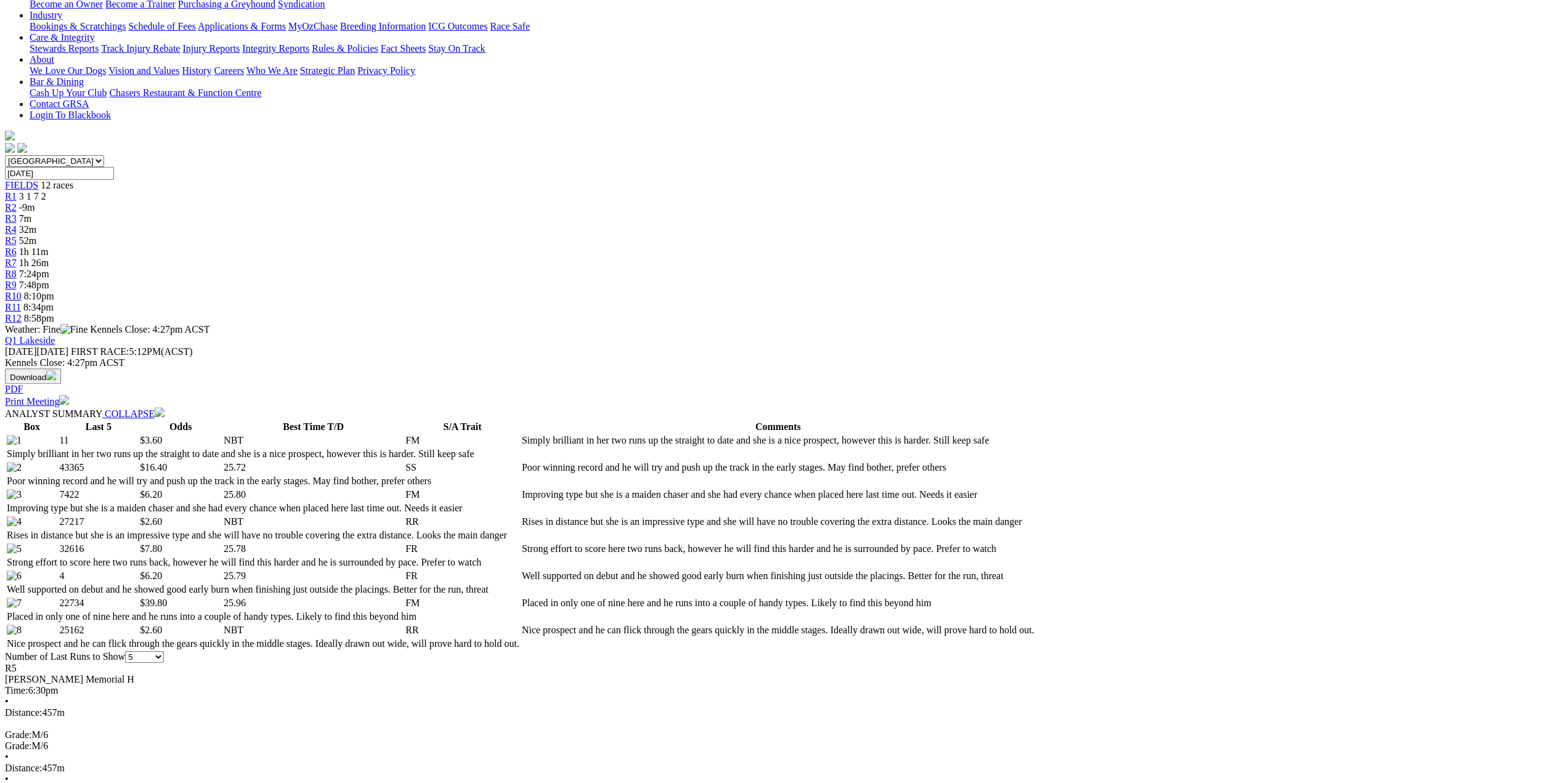
scroll to position [62, 0]
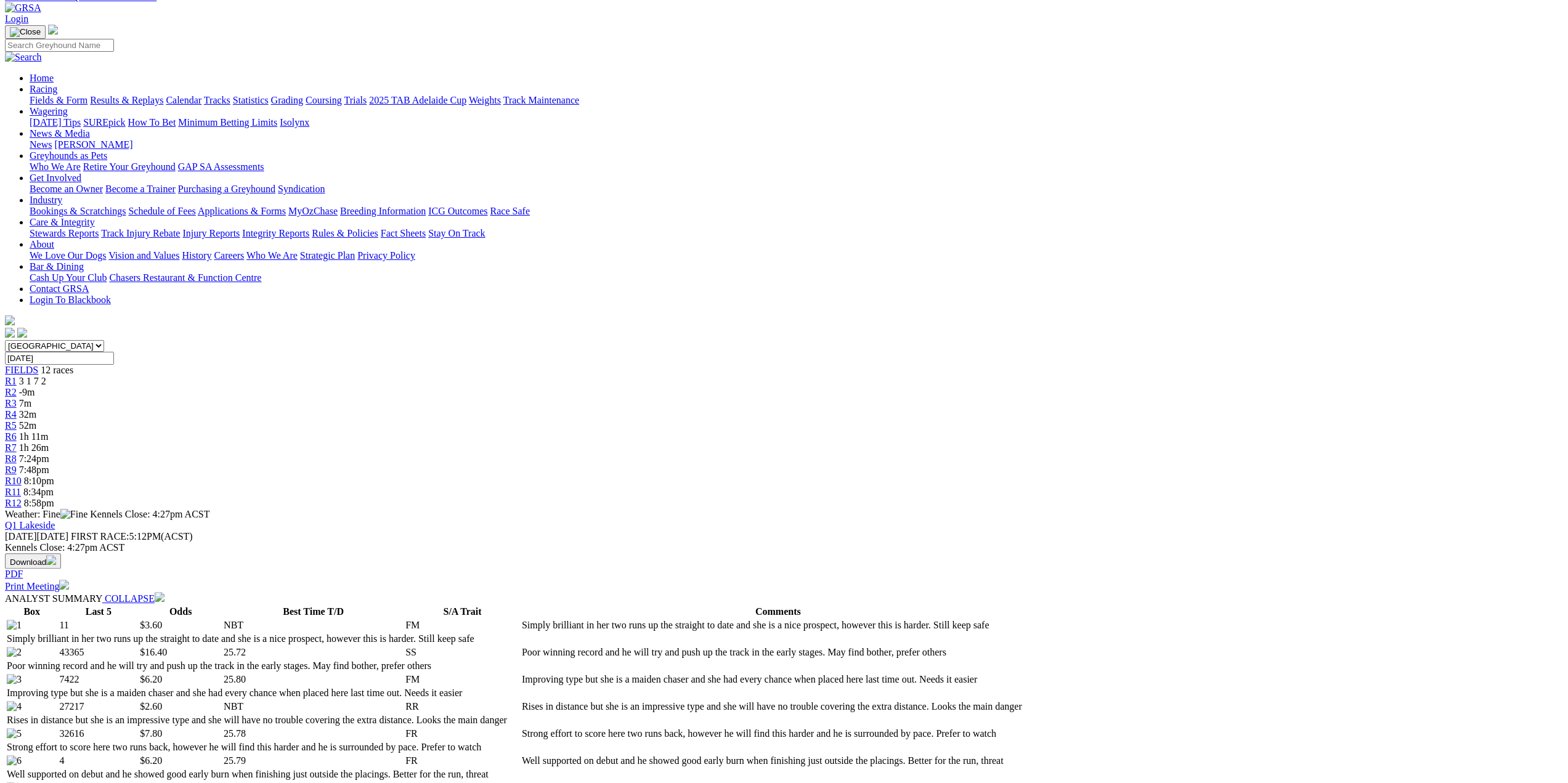
click at [17, 453] on link "R8" at bounding box center [11, 458] width 12 height 11
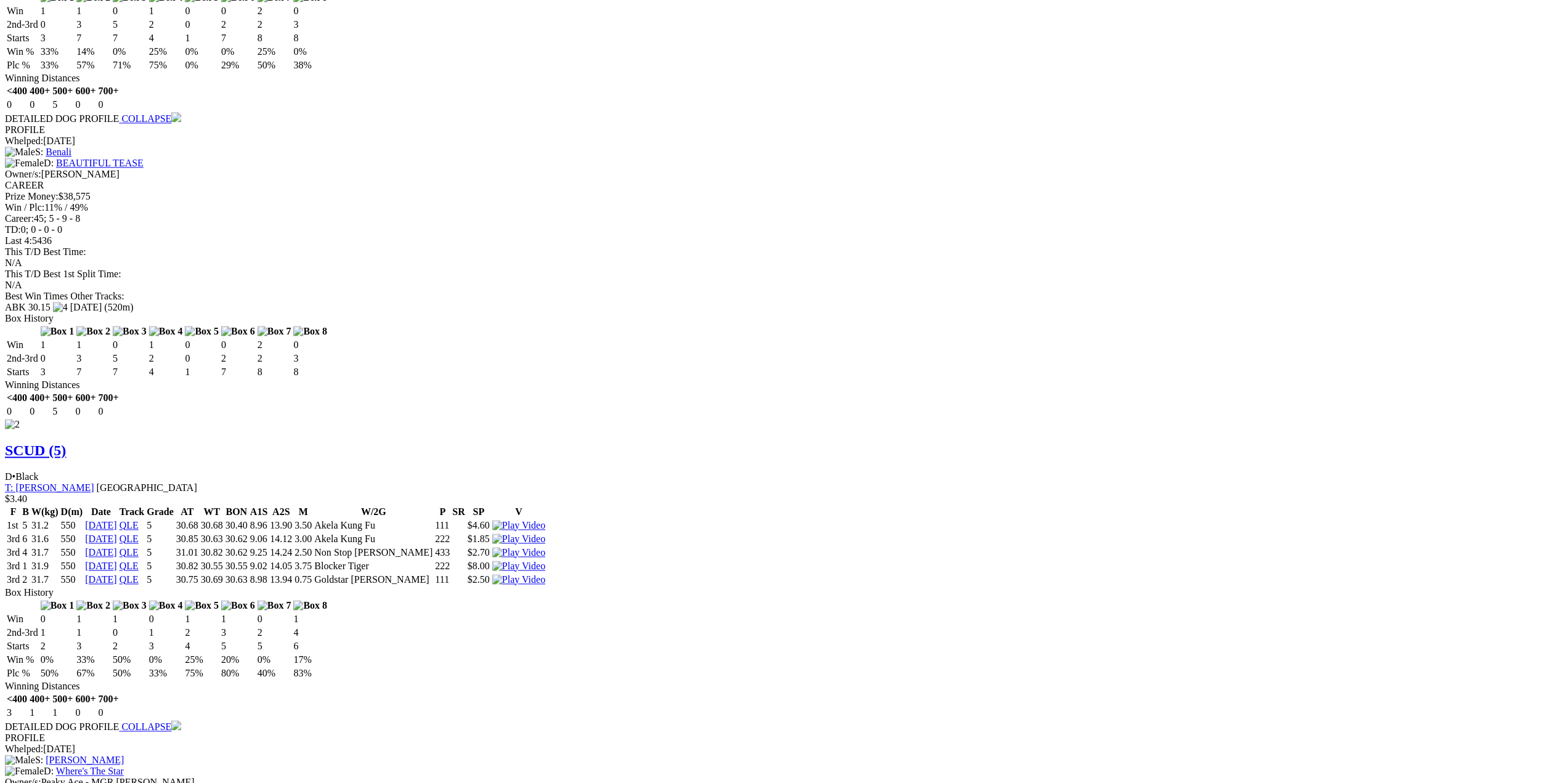
scroll to position [1416, 0]
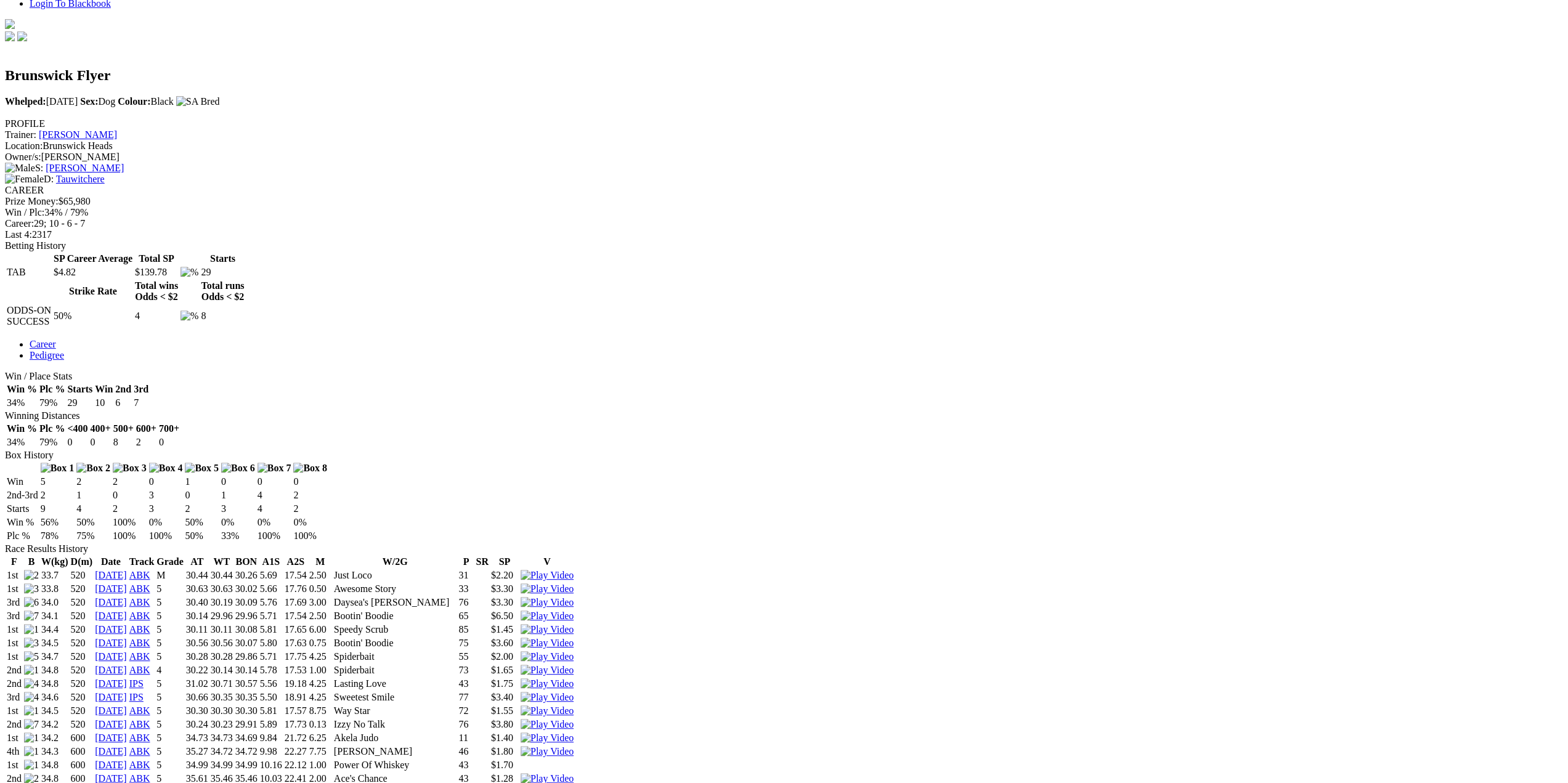
scroll to position [493, 0]
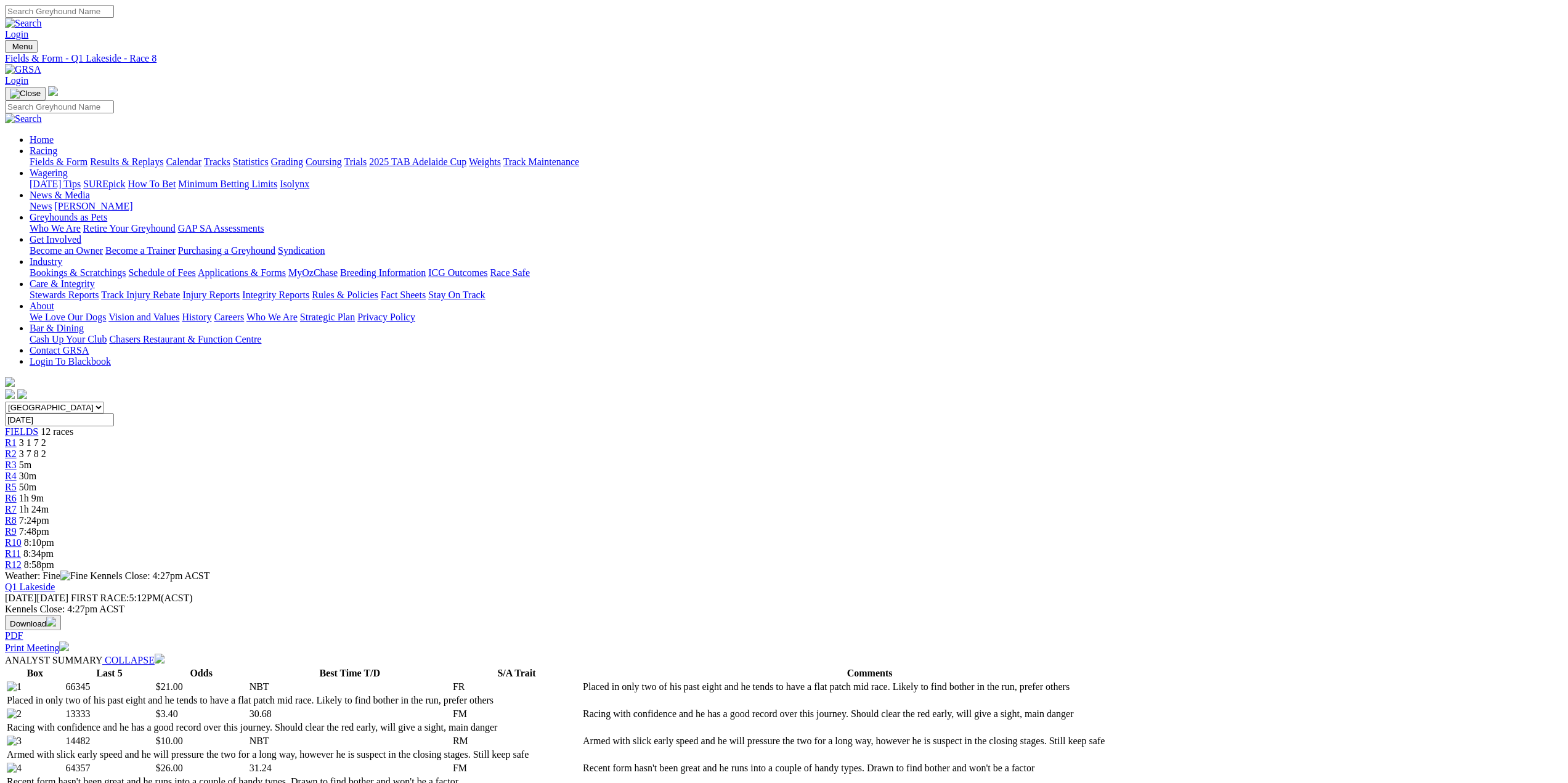
click at [1083, 548] on div "R11 8:34pm" at bounding box center [784, 553] width 1558 height 11
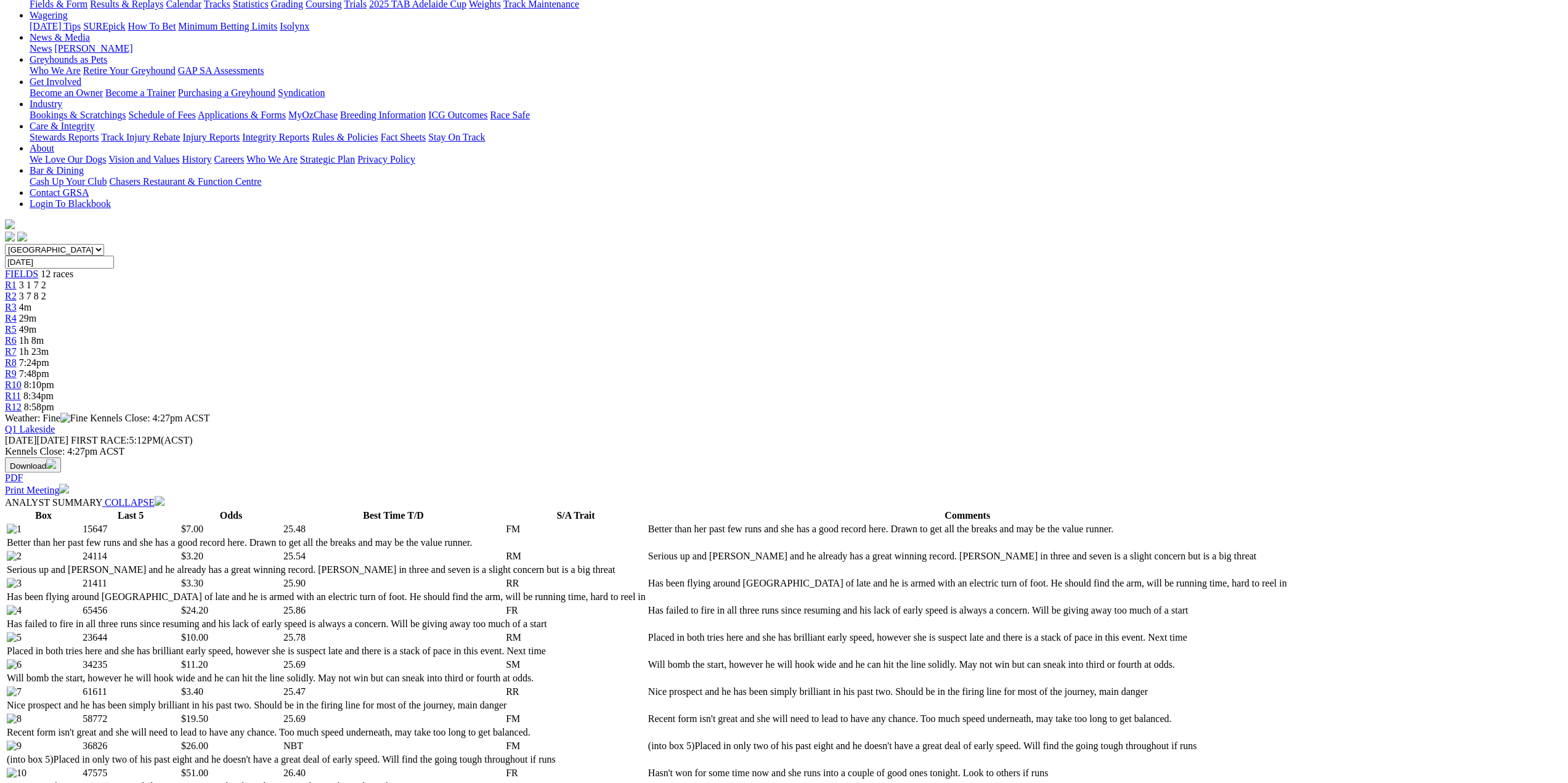
scroll to position [62, 0]
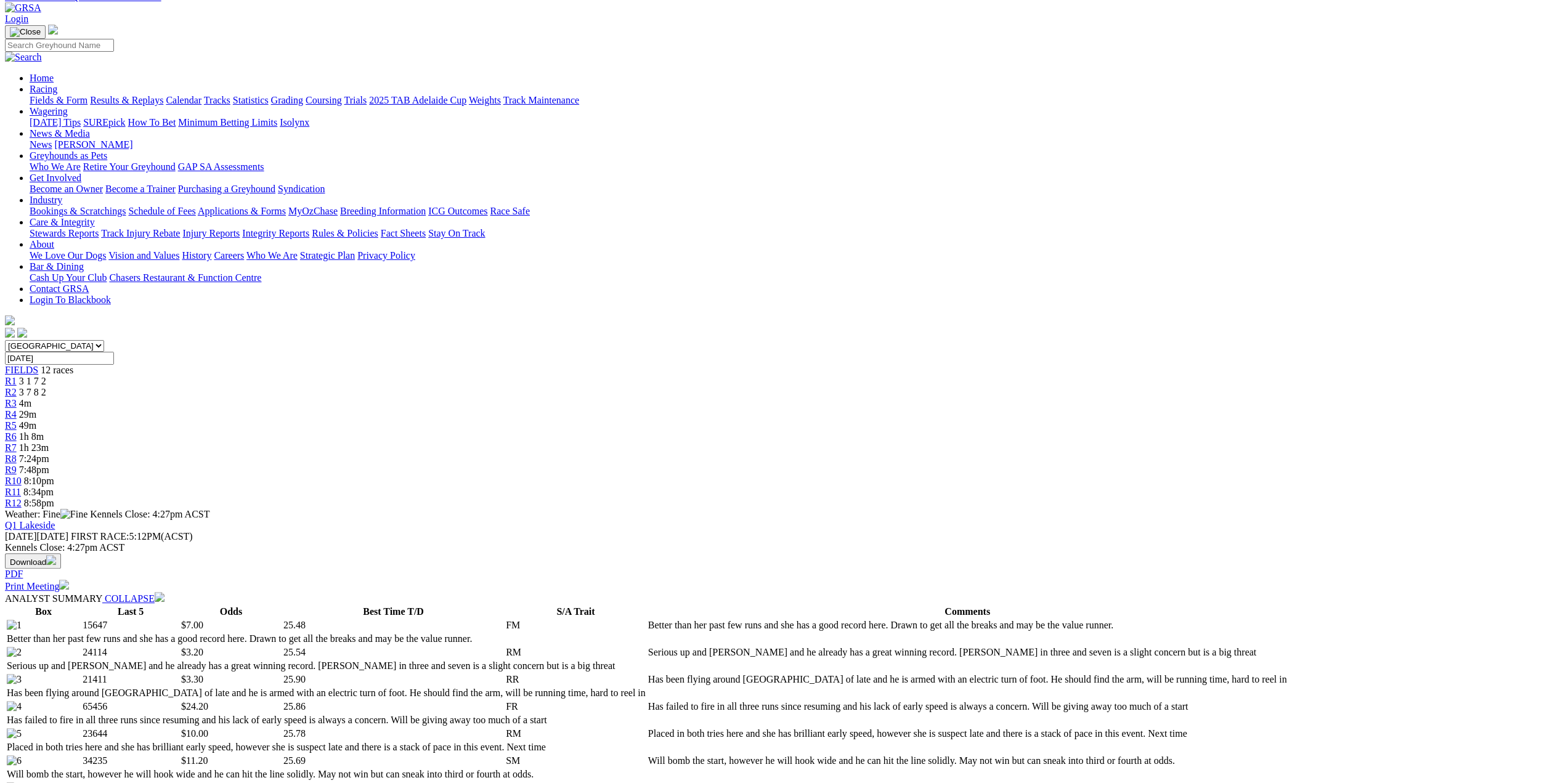
click at [708, 340] on div "South Australia New South Wales Northern Territory Queensland Tasmania Victoria…" at bounding box center [784, 424] width 1558 height 169
click at [36, 420] on span "49m" at bounding box center [27, 425] width 17 height 11
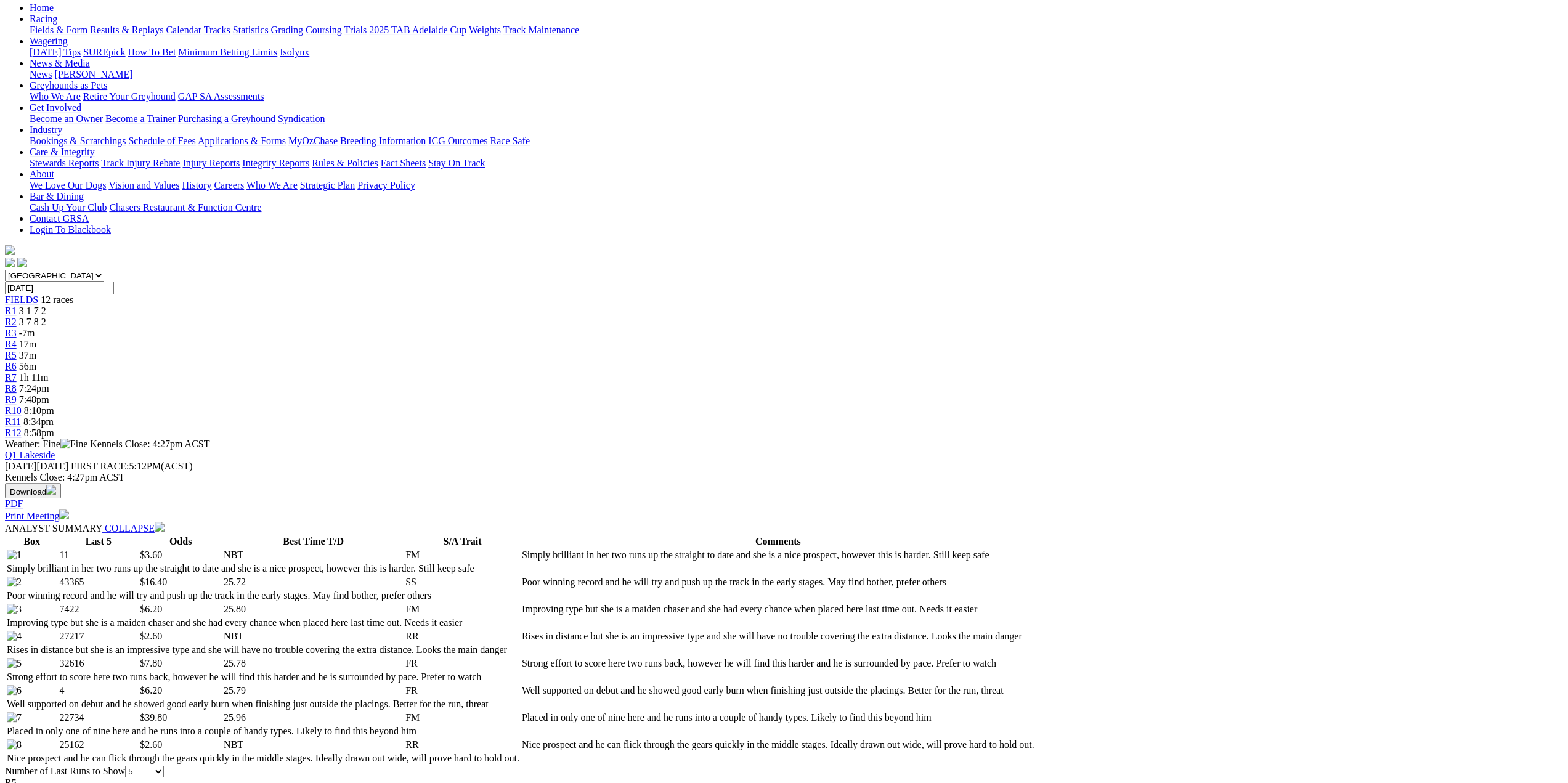
scroll to position [185, 0]
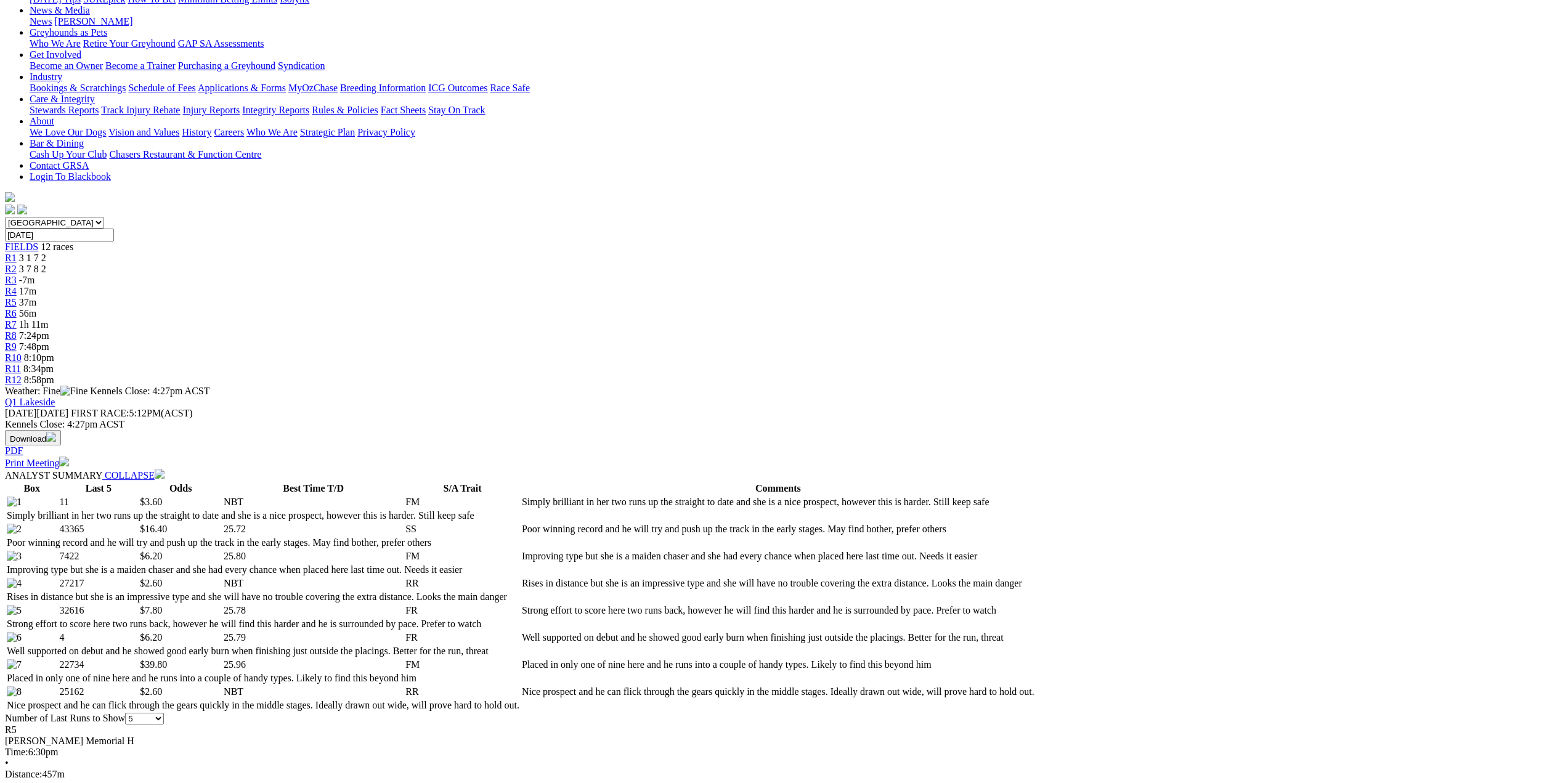
drag, startPoint x: 434, startPoint y: 440, endPoint x: 286, endPoint y: 433, distance: 148.2
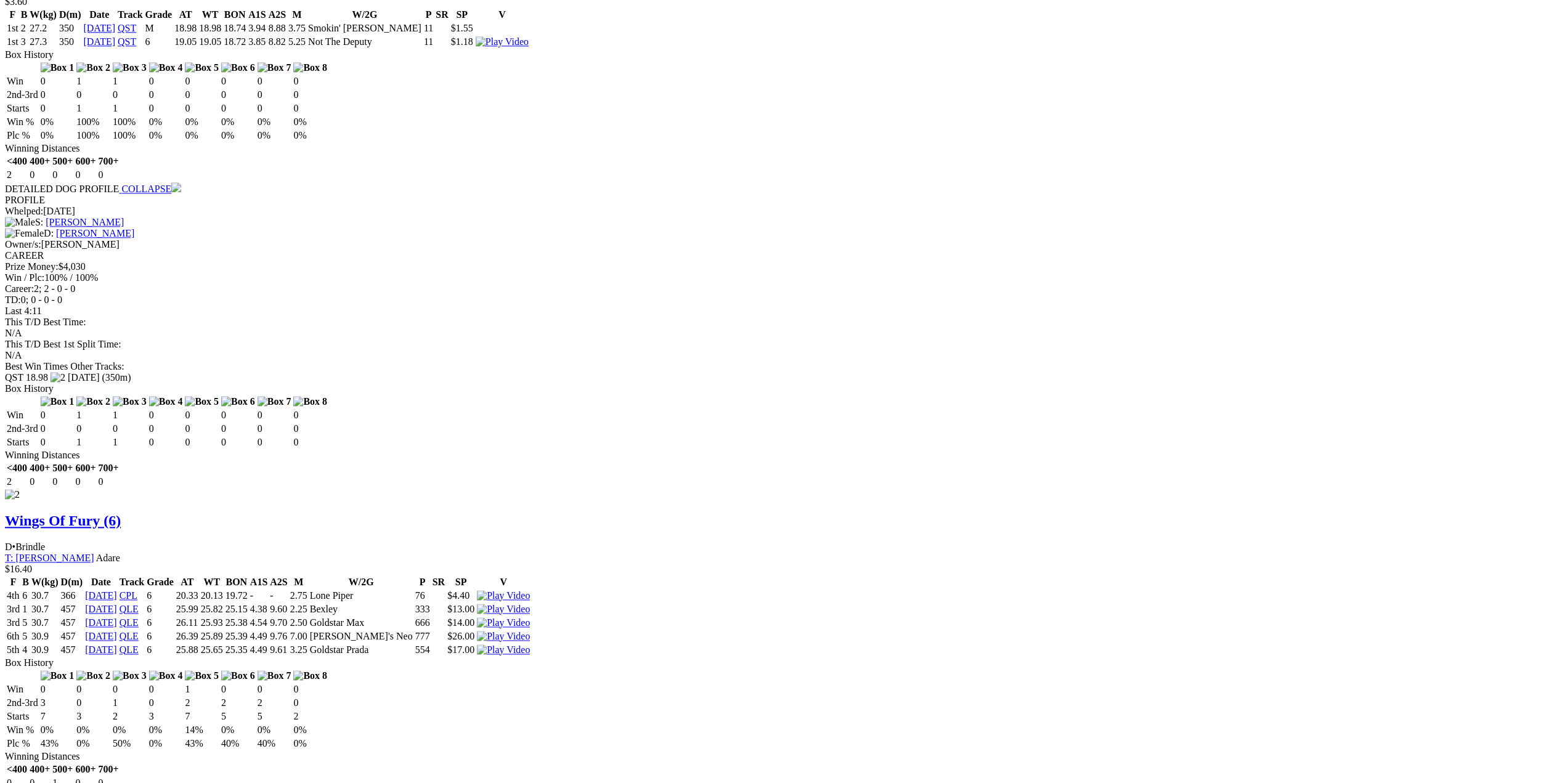
scroll to position [1601, 0]
